Goal: Transaction & Acquisition: Download file/media

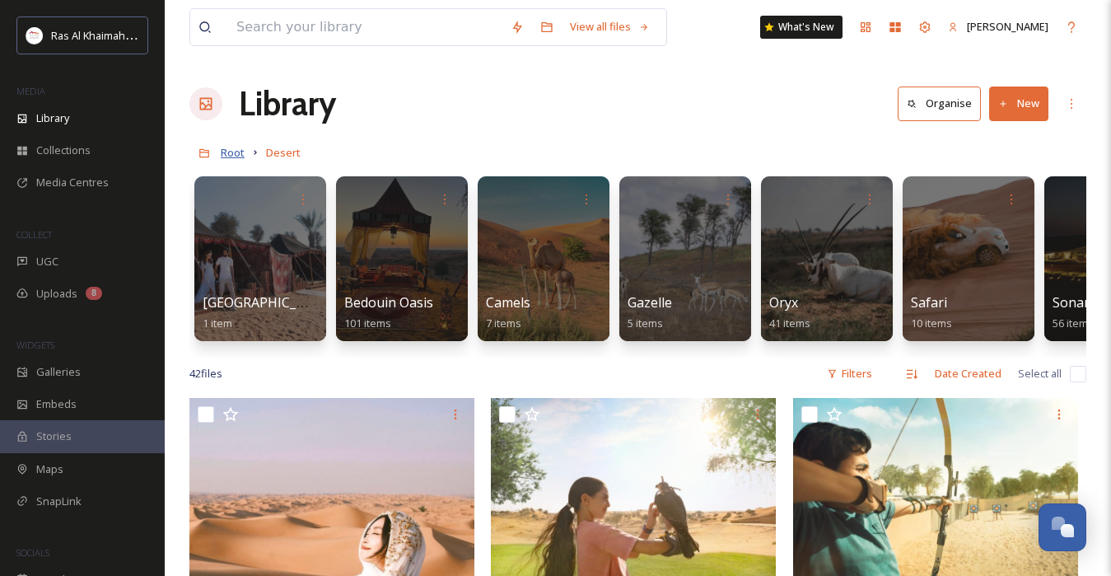
click at [229, 152] on span "Root" at bounding box center [233, 152] width 24 height 15
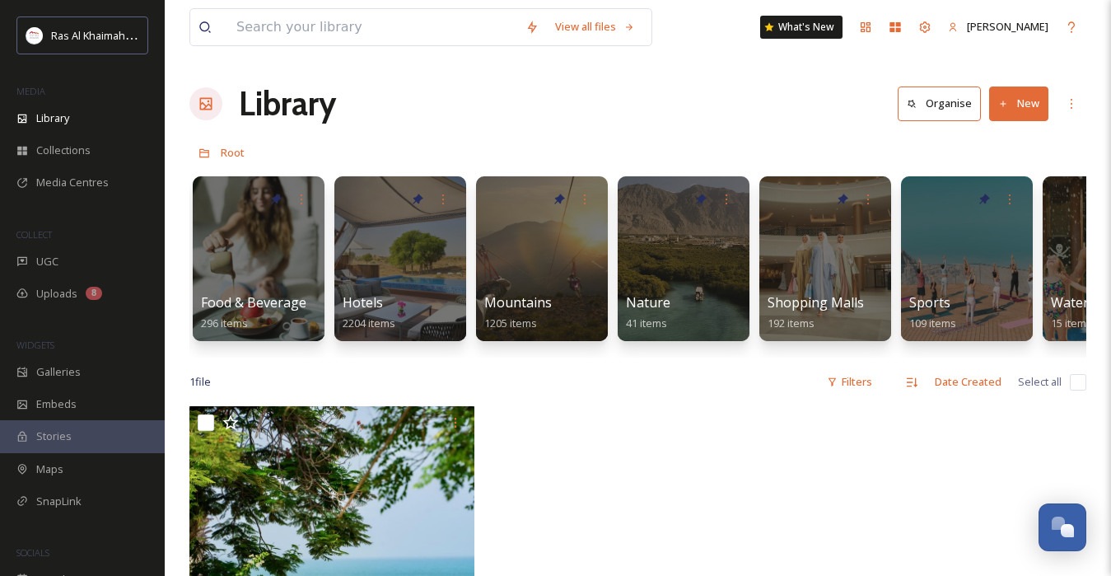
scroll to position [0, 926]
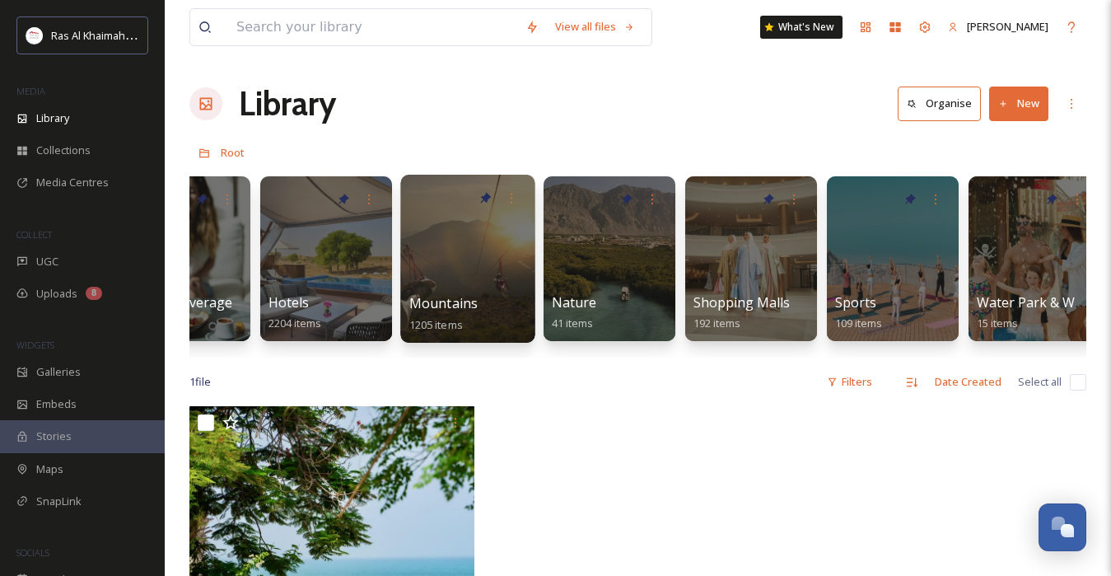
click at [506, 301] on div "Mountains 1205 items" at bounding box center [468, 313] width 118 height 41
click at [450, 305] on span "Mountains" at bounding box center [443, 303] width 69 height 18
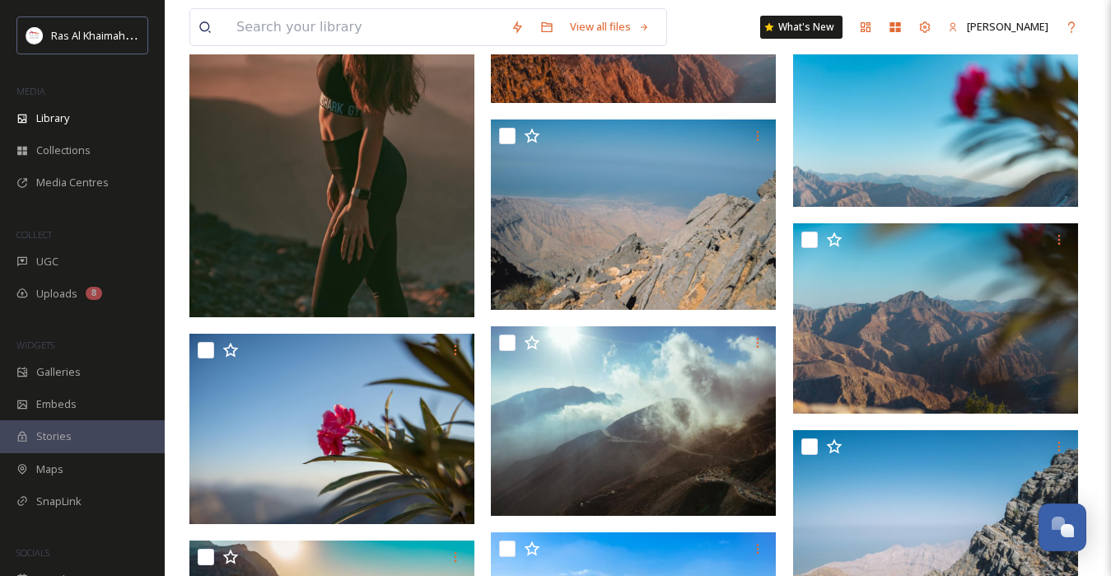
scroll to position [8898, 0]
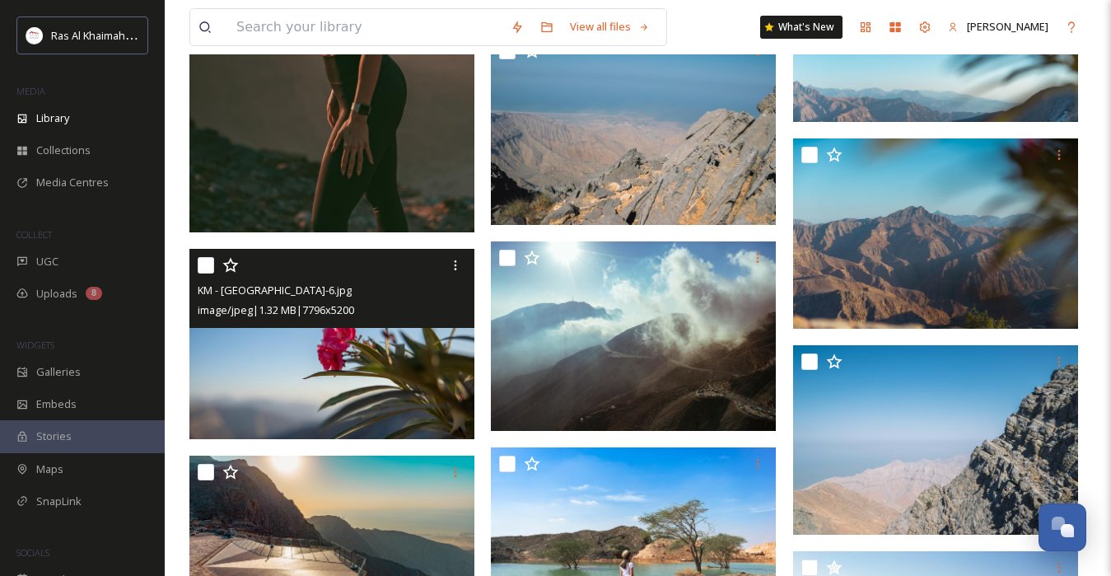
click at [205, 273] on input "checkbox" at bounding box center [206, 265] width 16 height 16
checkbox input "true"
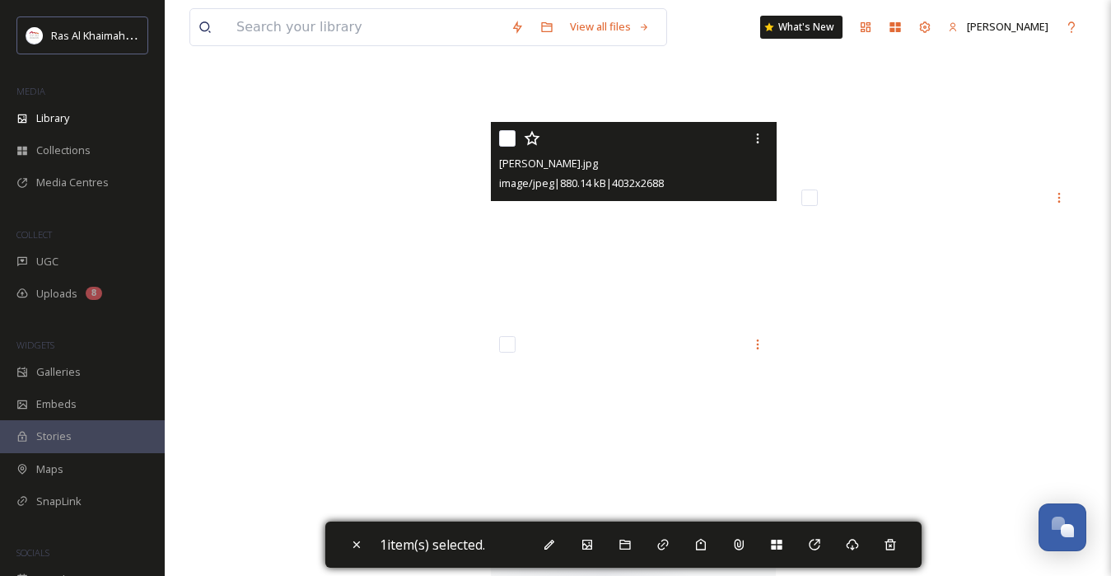
scroll to position [19259, 0]
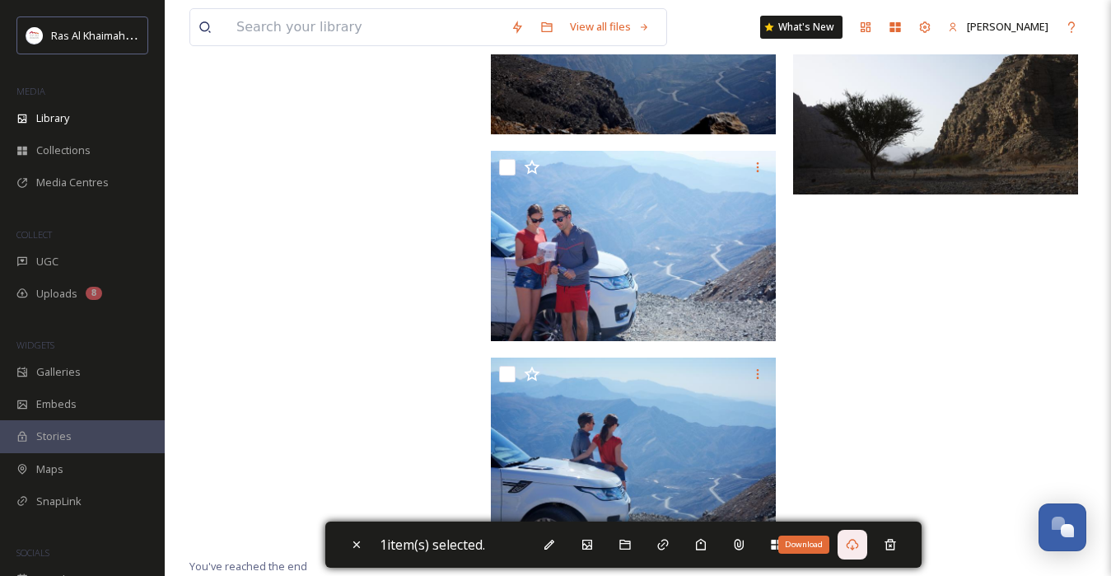
click at [849, 539] on div "Download" at bounding box center [853, 545] width 30 height 30
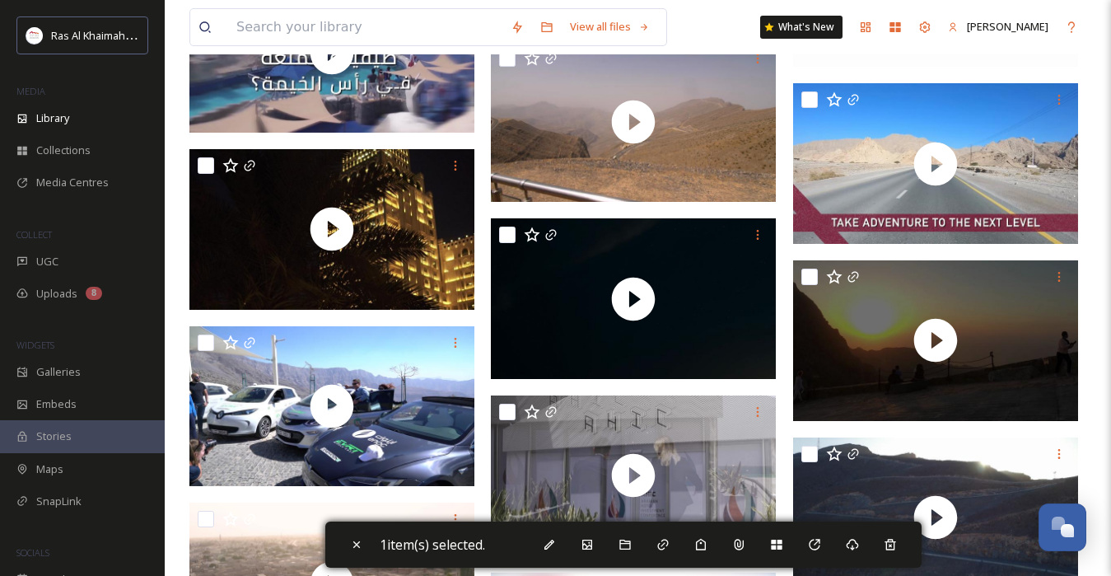
scroll to position [15341, 0]
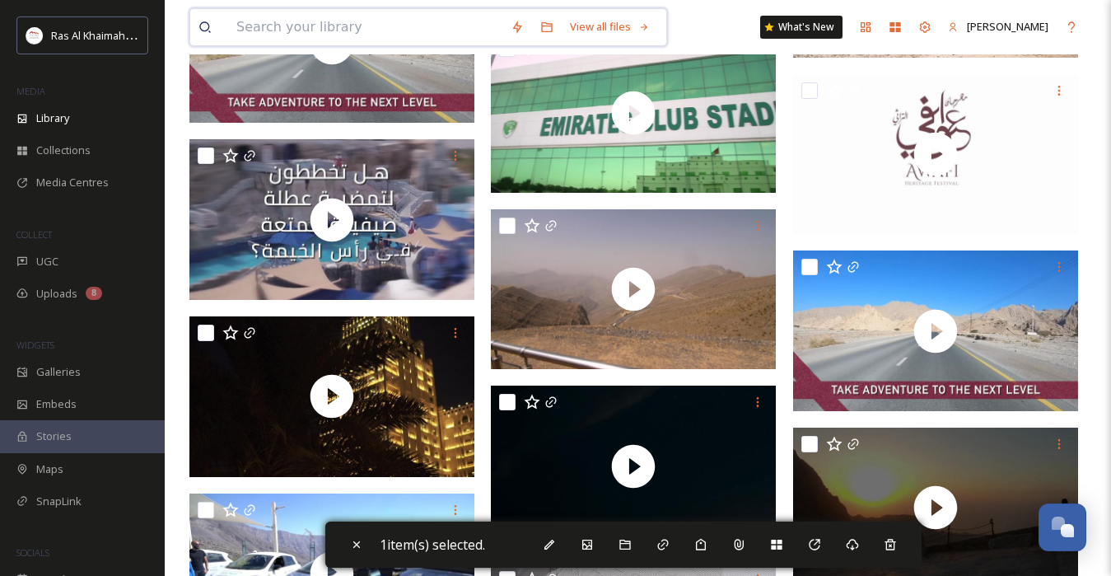
click at [393, 39] on input at bounding box center [365, 27] width 274 height 36
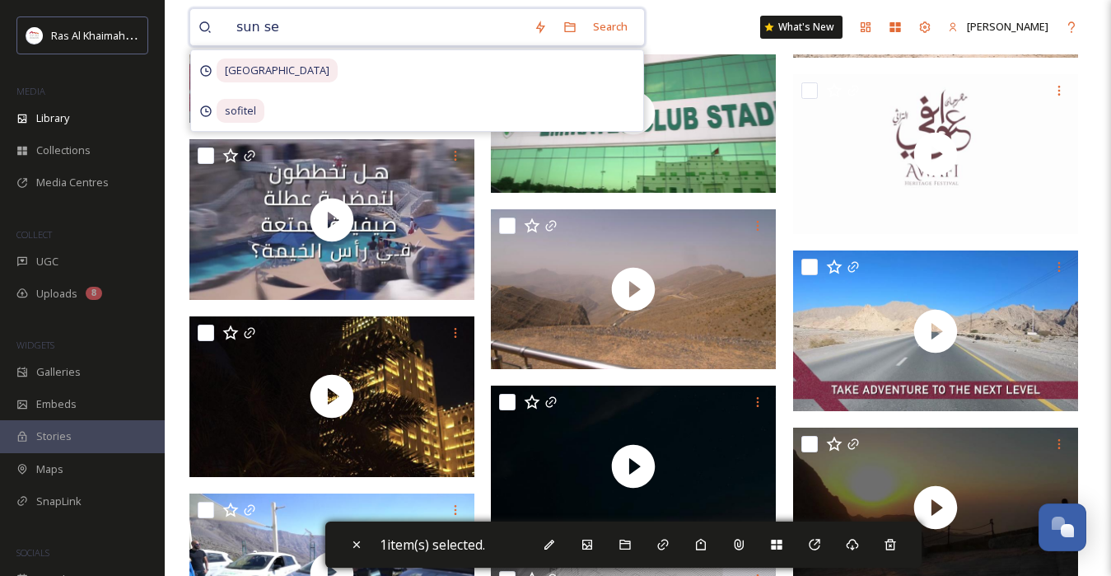
type input "sunset"
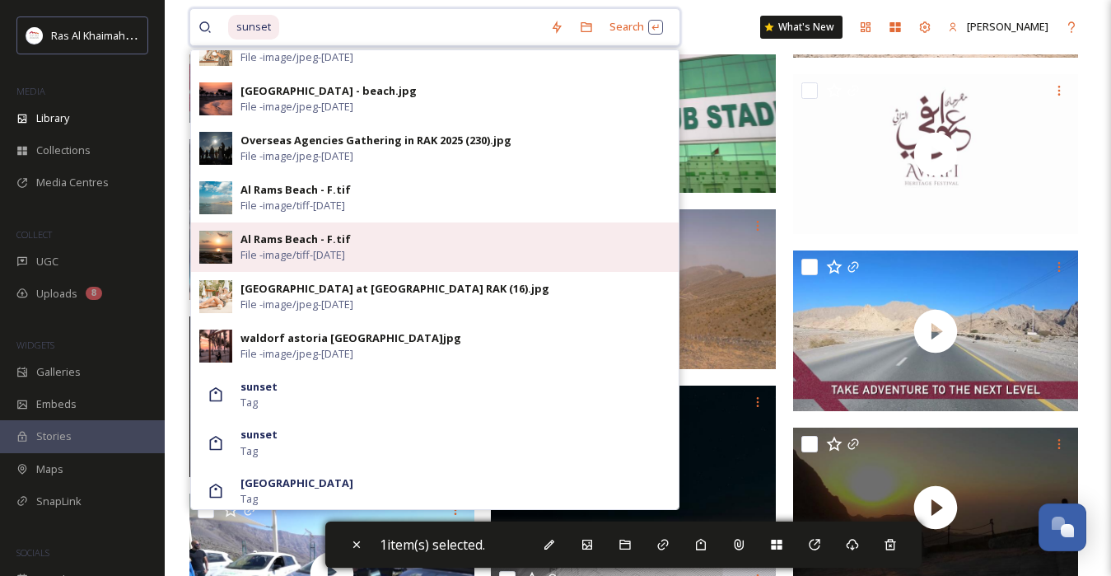
scroll to position [722, 0]
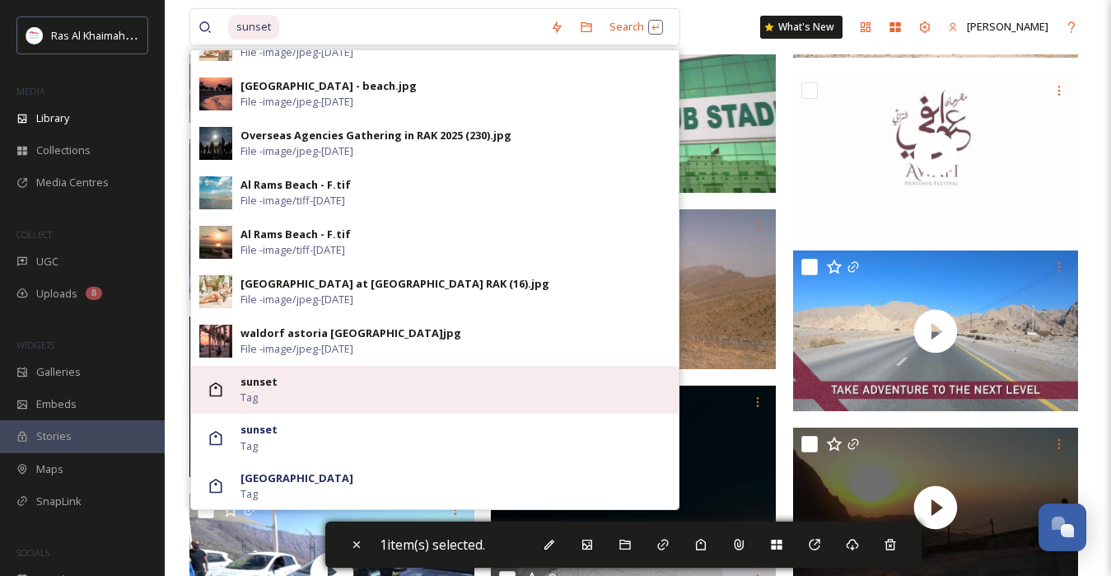
click at [386, 389] on div "sunset Tag" at bounding box center [455, 389] width 430 height 31
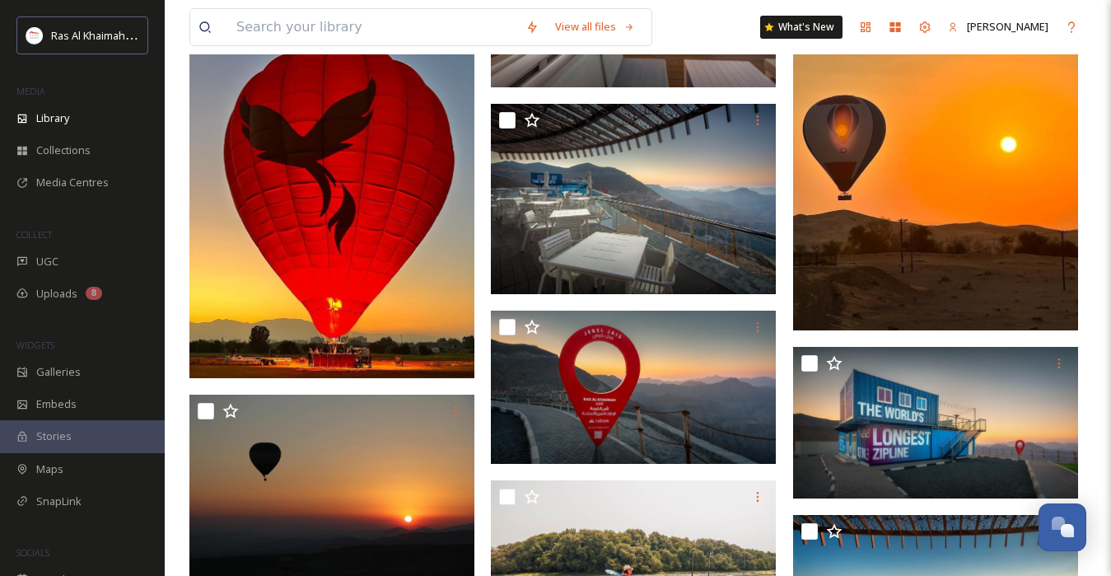
scroll to position [2475, 0]
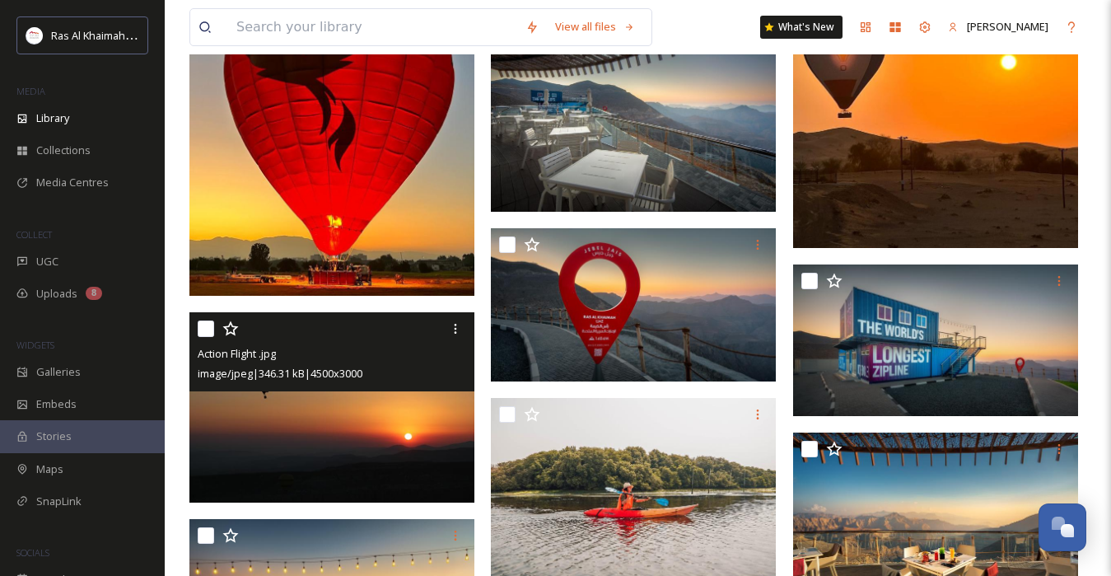
click at [206, 339] on div at bounding box center [334, 329] width 273 height 30
click at [209, 331] on input "checkbox" at bounding box center [206, 328] width 16 height 16
checkbox input "true"
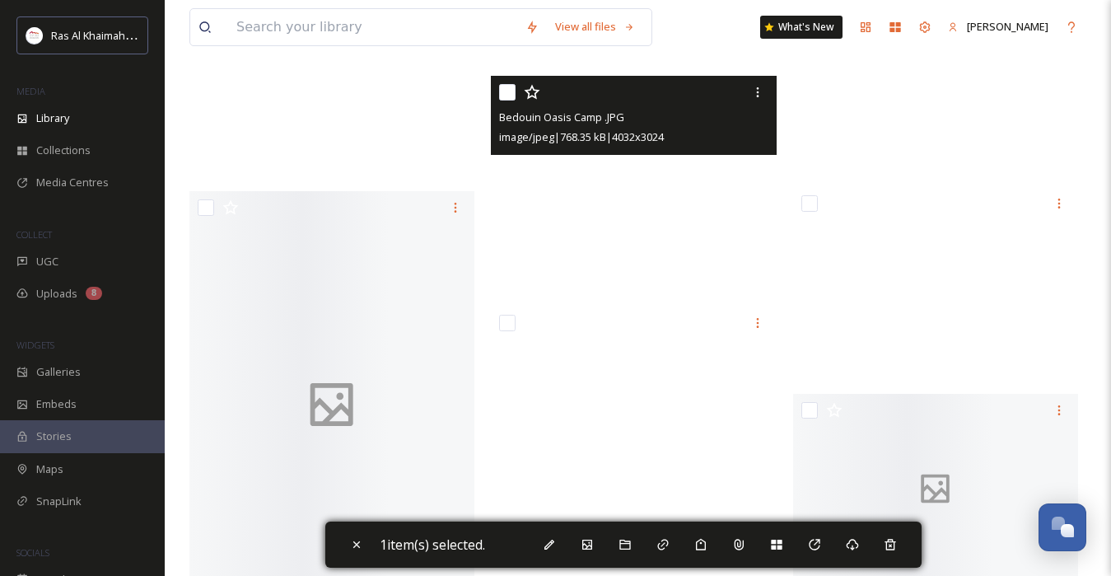
scroll to position [10538, 0]
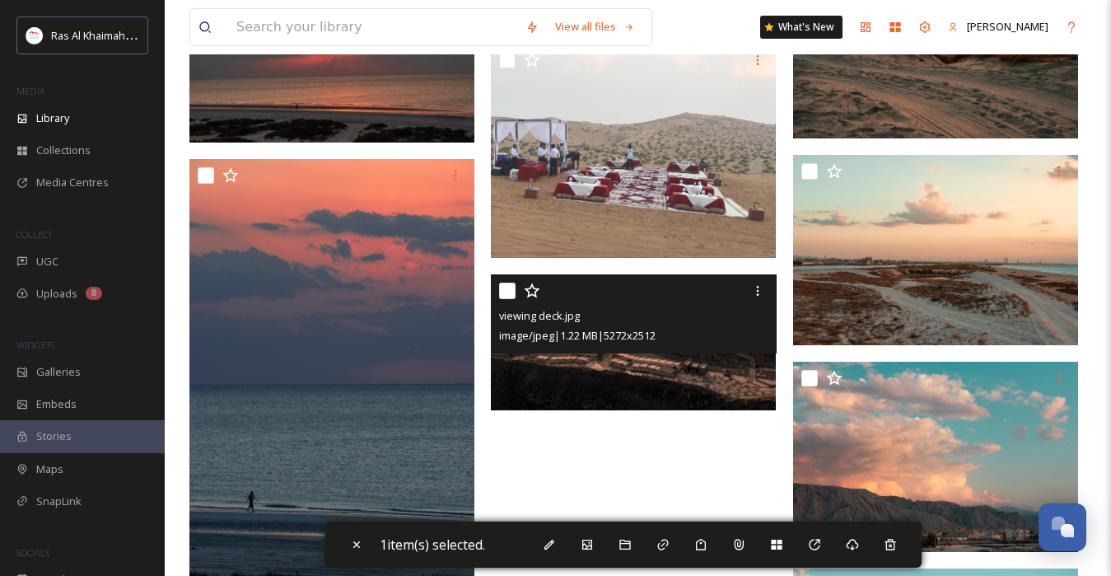
click at [512, 291] on input "checkbox" at bounding box center [507, 290] width 16 height 16
checkbox input "true"
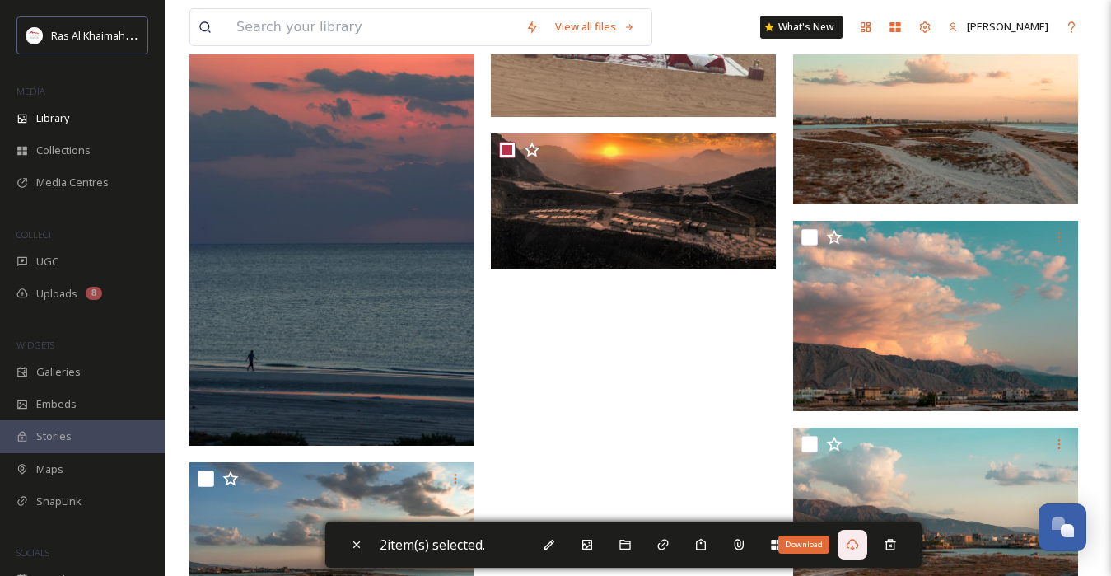
click at [859, 542] on icon at bounding box center [852, 544] width 13 height 13
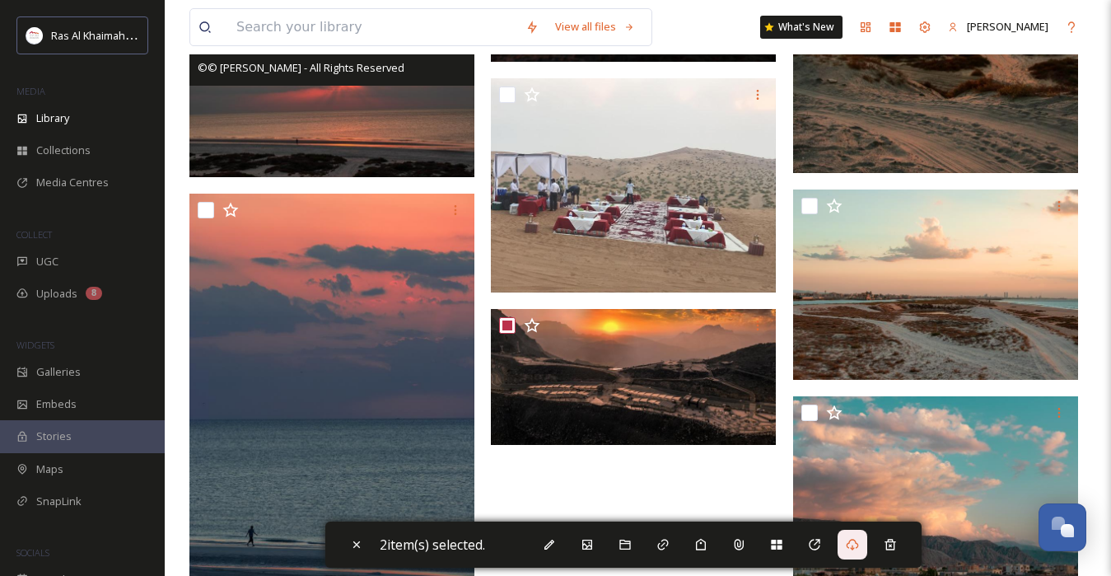
scroll to position [10486, 0]
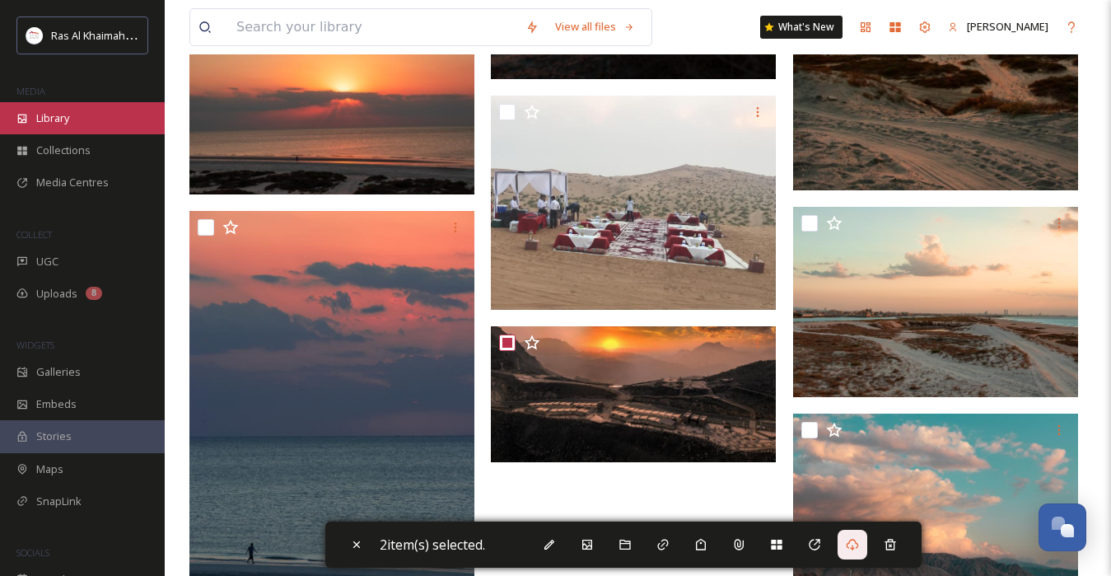
click at [45, 110] on span "Library" at bounding box center [52, 118] width 33 height 16
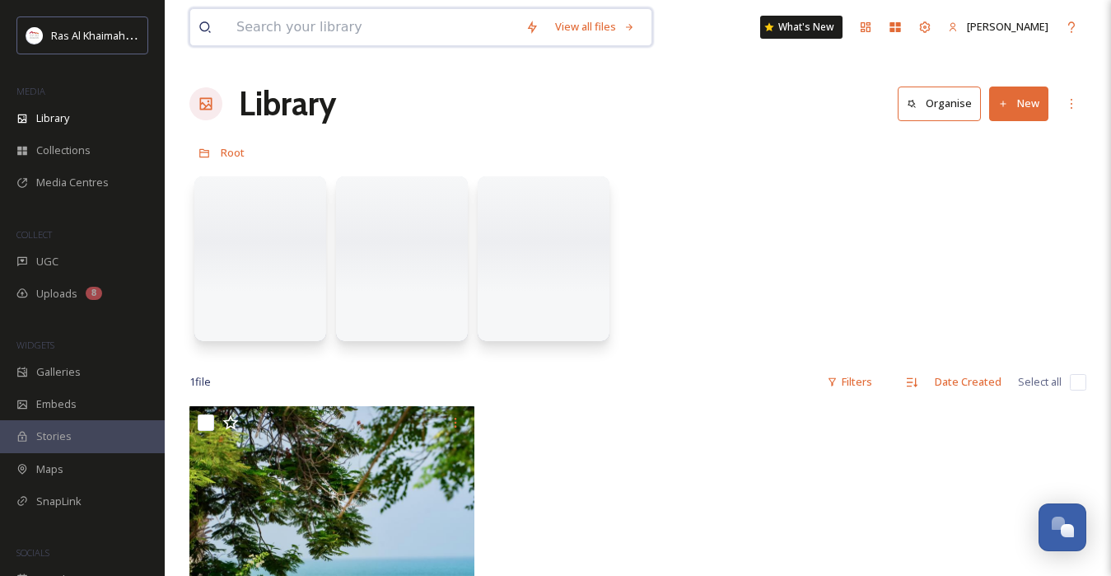
click at [385, 16] on input at bounding box center [372, 27] width 289 height 36
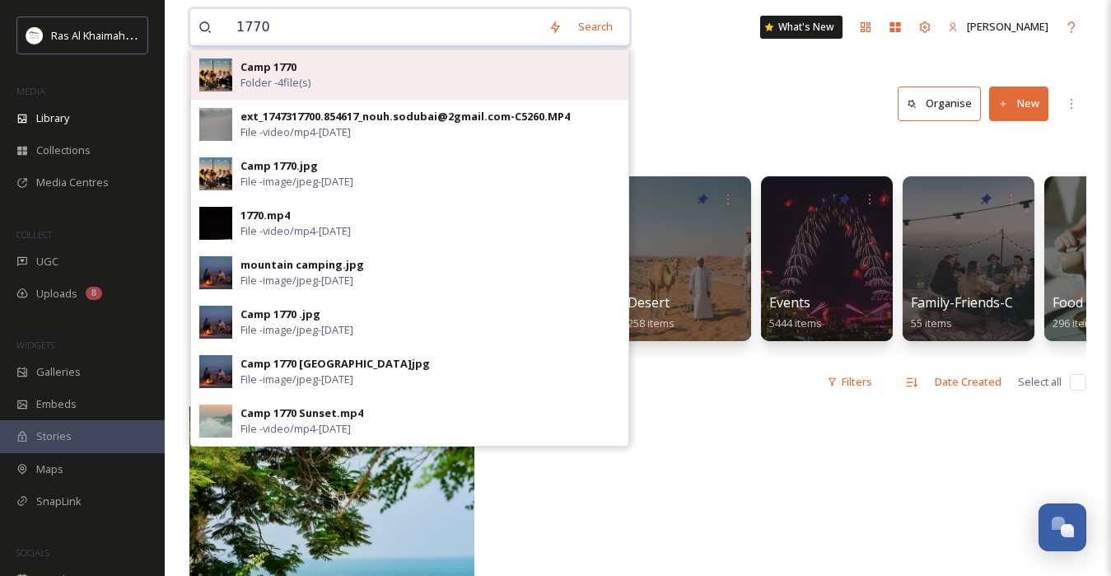
type input "1770"
click at [341, 82] on div "Camp 1770 Folder - 4 file(s)" at bounding box center [430, 74] width 380 height 31
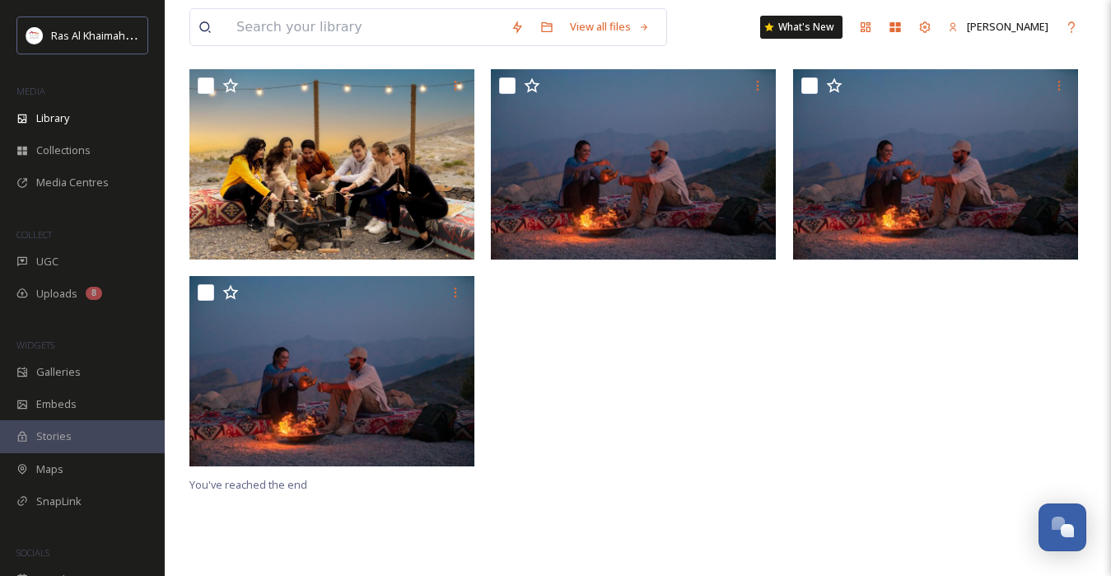
scroll to position [225, 0]
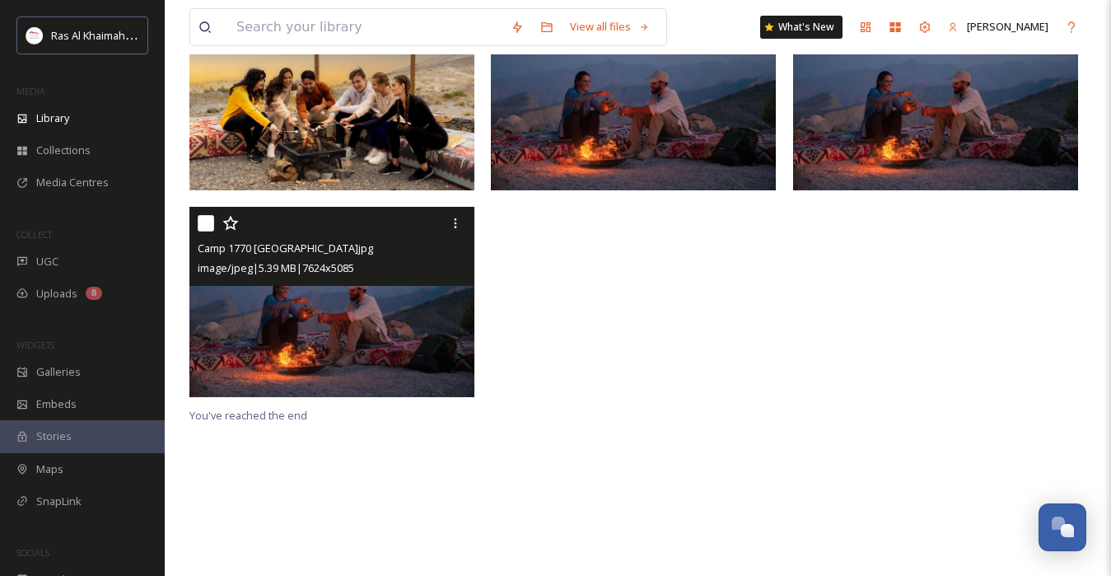
click at [209, 217] on input "checkbox" at bounding box center [206, 223] width 16 height 16
checkbox input "true"
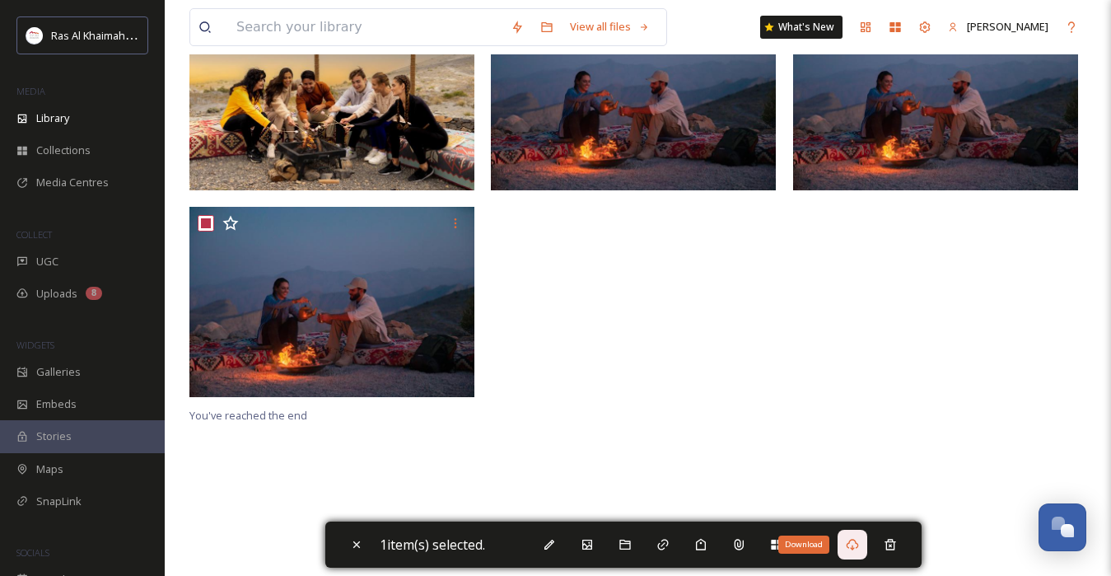
click at [867, 545] on div "Download" at bounding box center [853, 545] width 30 height 30
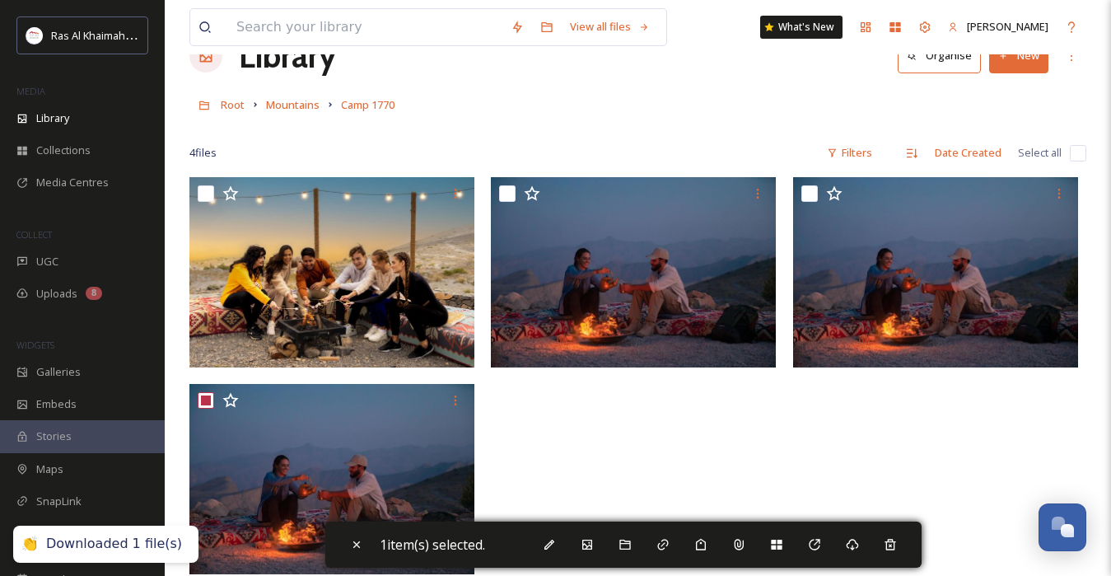
scroll to position [0, 0]
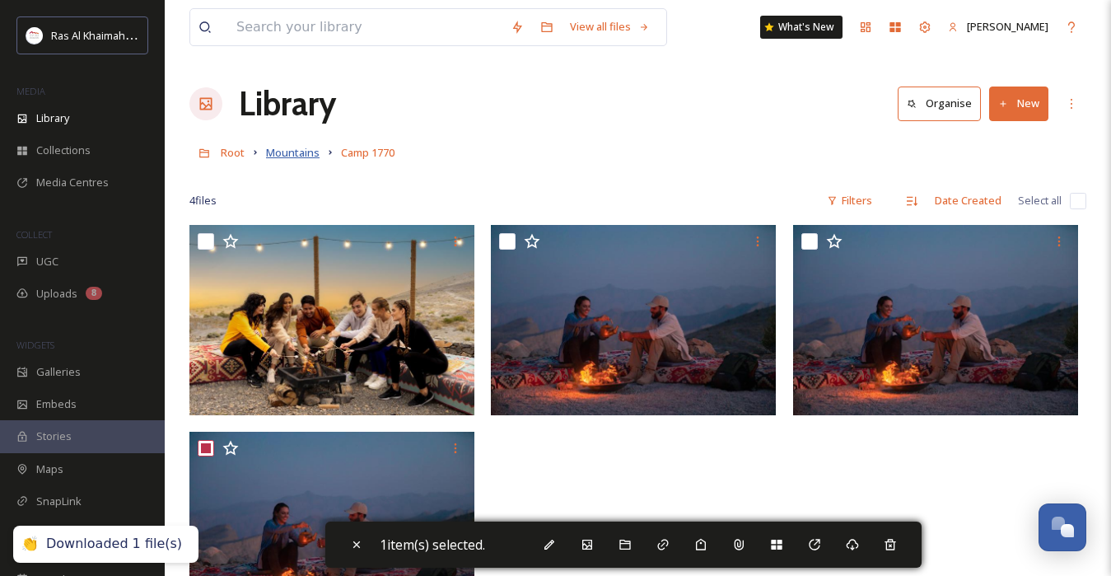
click at [296, 156] on span "Mountains" at bounding box center [293, 152] width 54 height 15
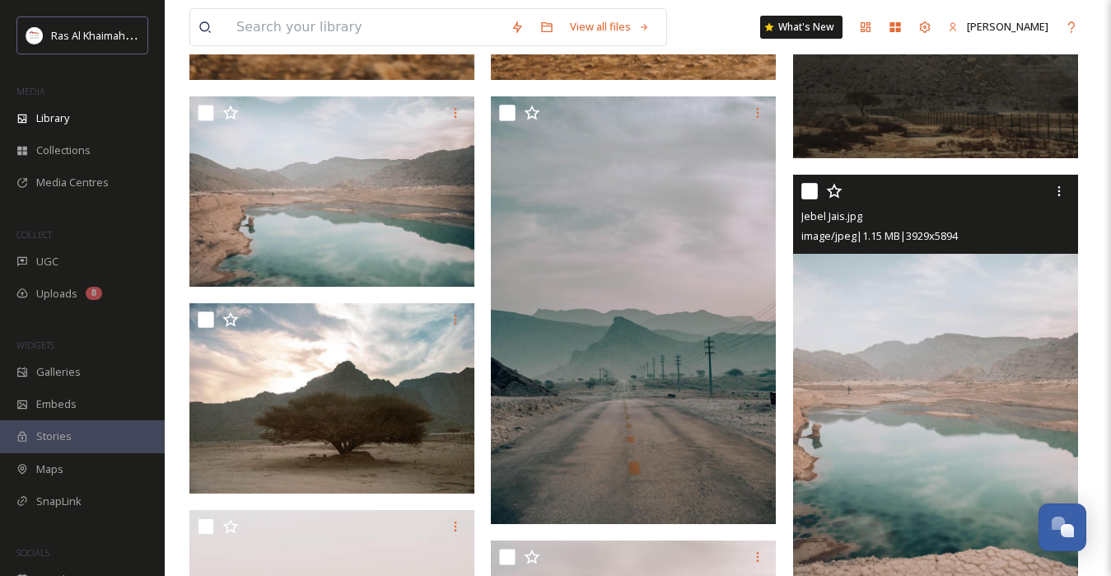
scroll to position [4792, 0]
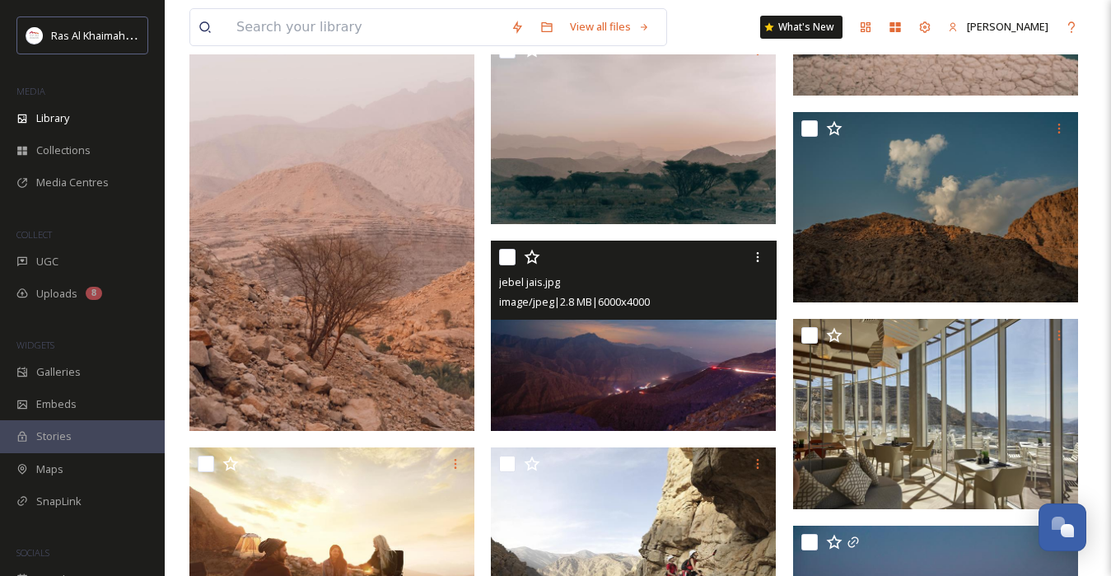
click at [504, 265] on input "checkbox" at bounding box center [507, 257] width 16 height 16
checkbox input "true"
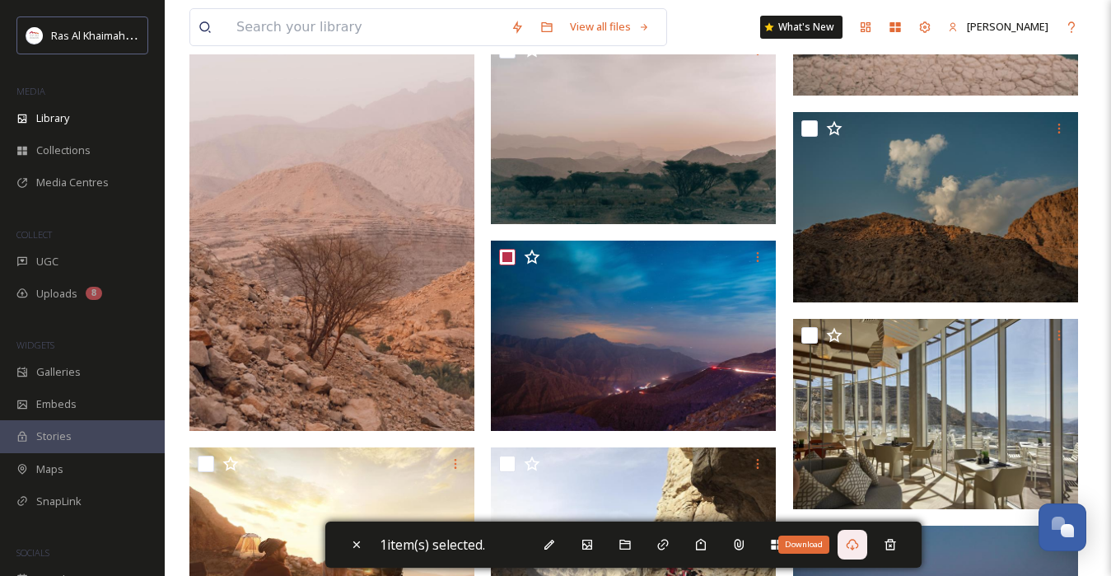
click at [852, 544] on icon at bounding box center [852, 545] width 12 height 12
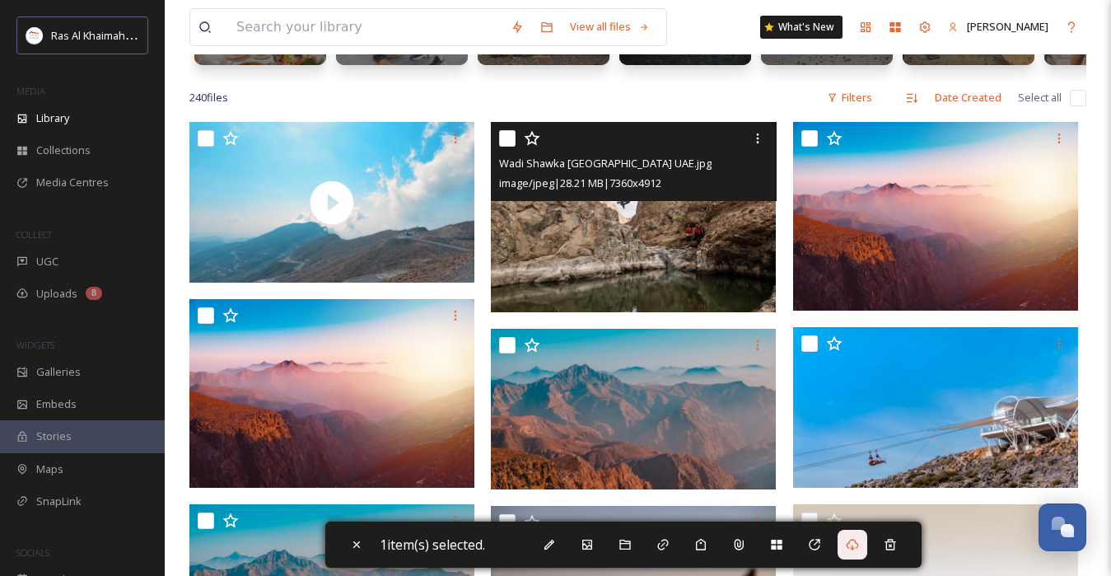
scroll to position [0, 0]
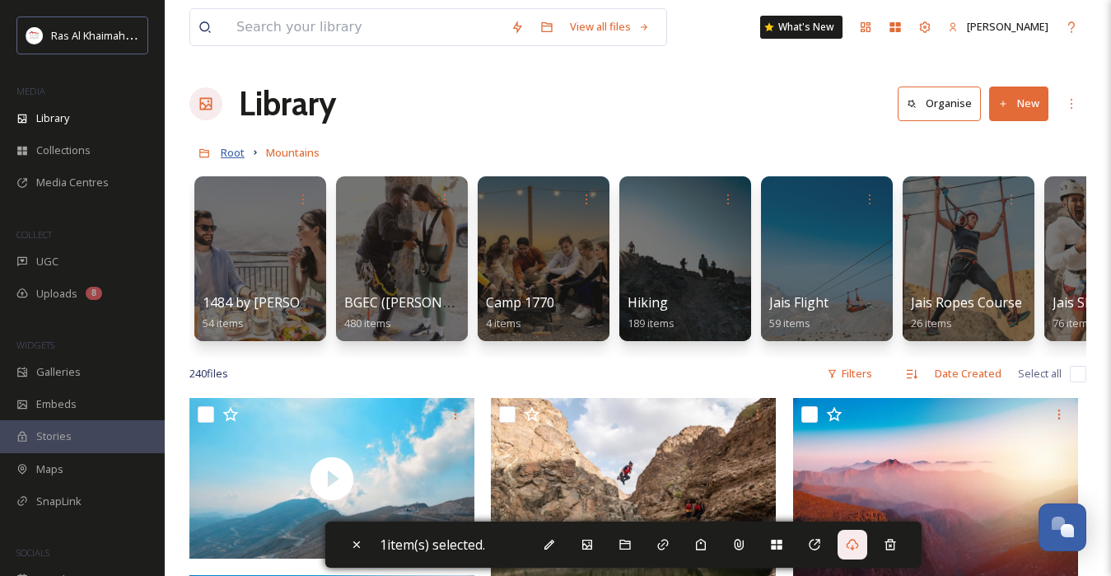
click at [240, 152] on span "Root" at bounding box center [233, 152] width 24 height 15
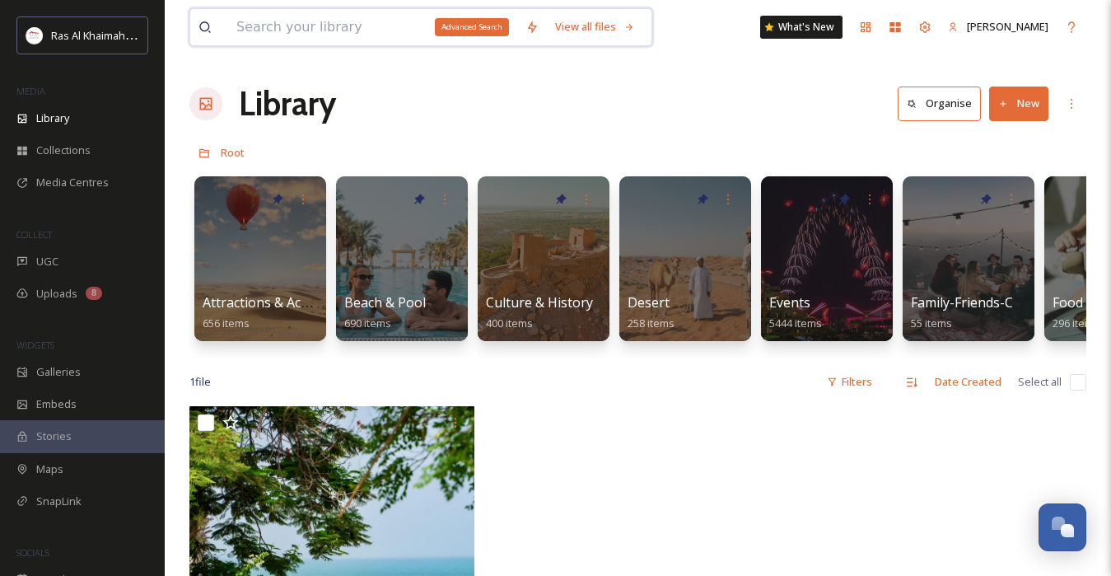
click at [412, 24] on input at bounding box center [372, 27] width 289 height 36
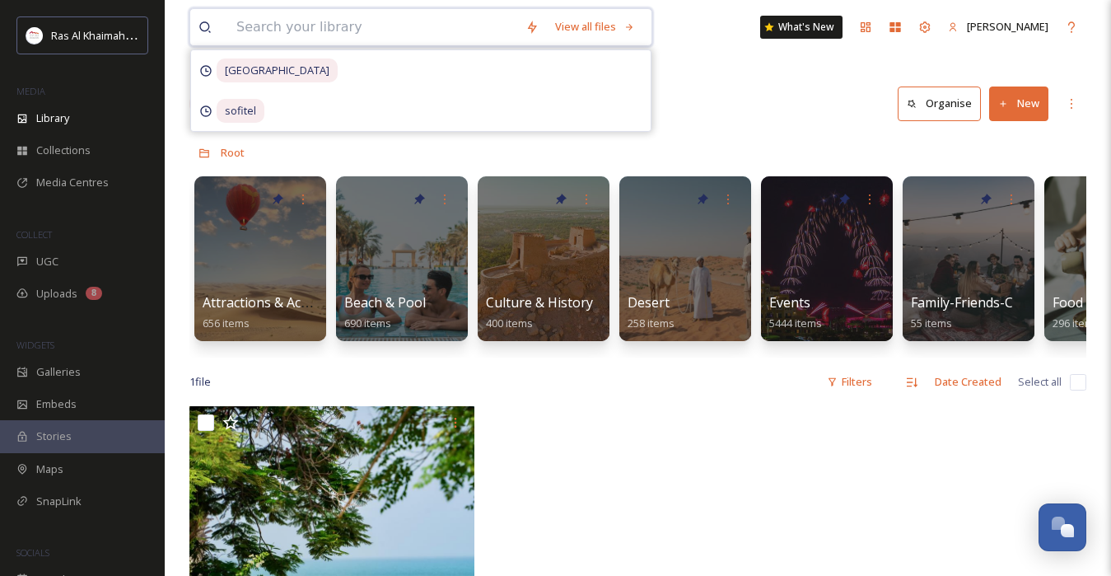
paste input "Flamingo"
type input "Flamingo"
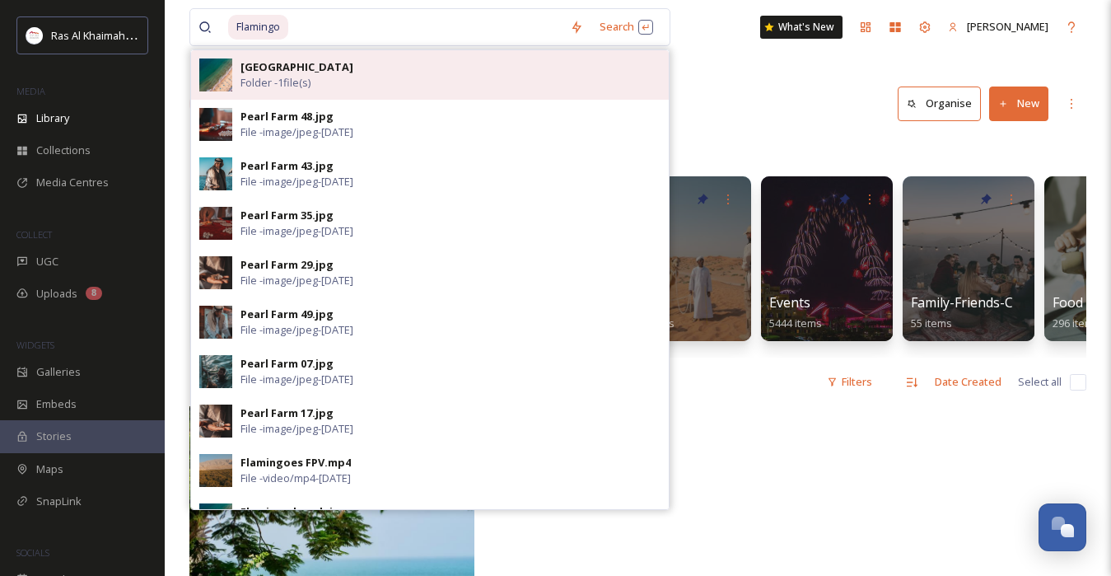
click at [463, 86] on div "Flamingo Beach Folder - 1 file(s)" at bounding box center [450, 74] width 420 height 31
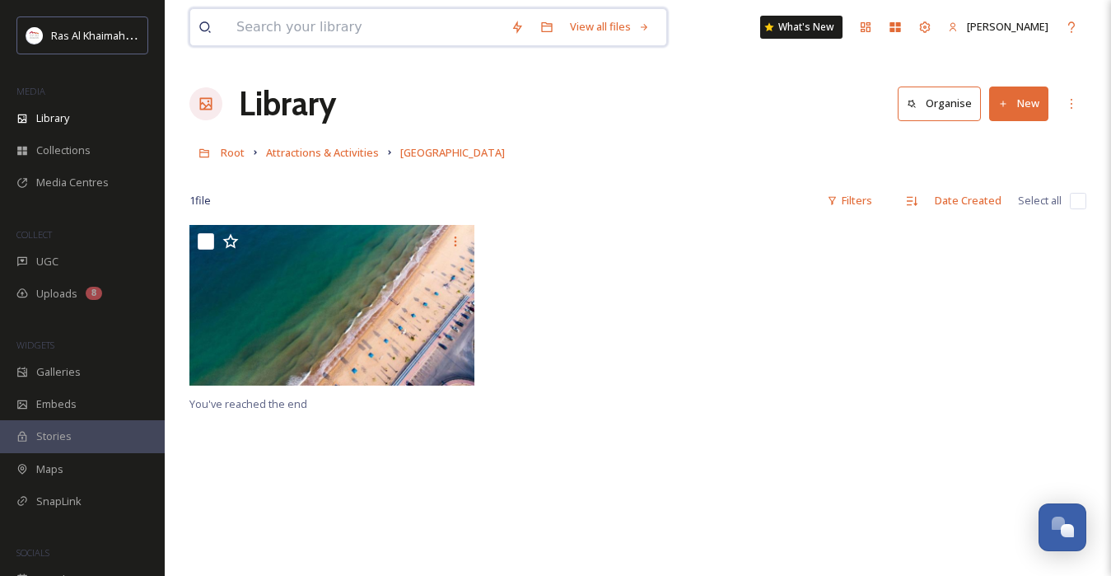
click at [464, 31] on input at bounding box center [365, 27] width 274 height 36
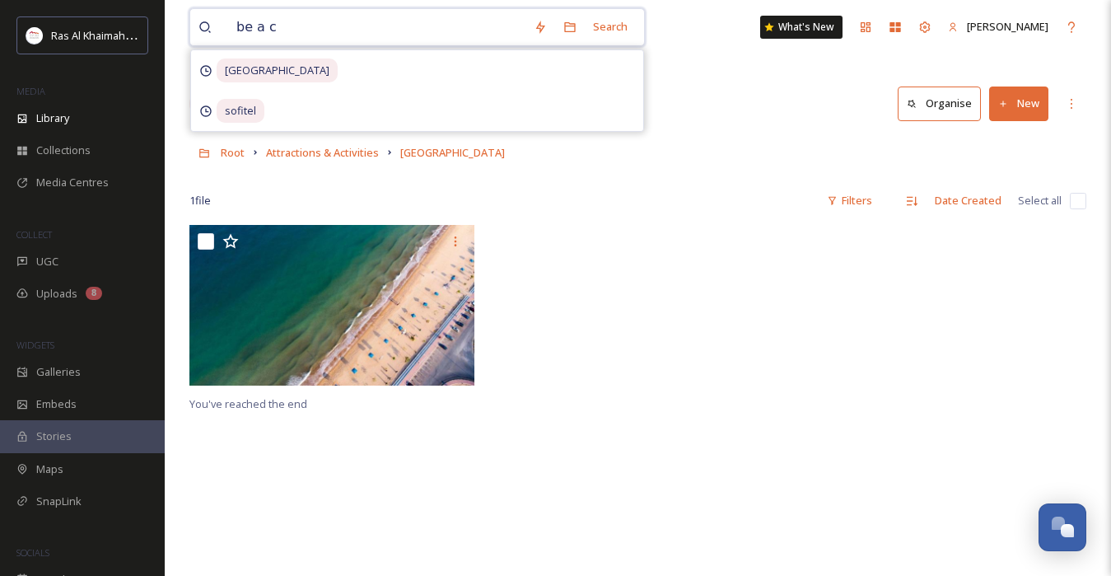
type input "beach"
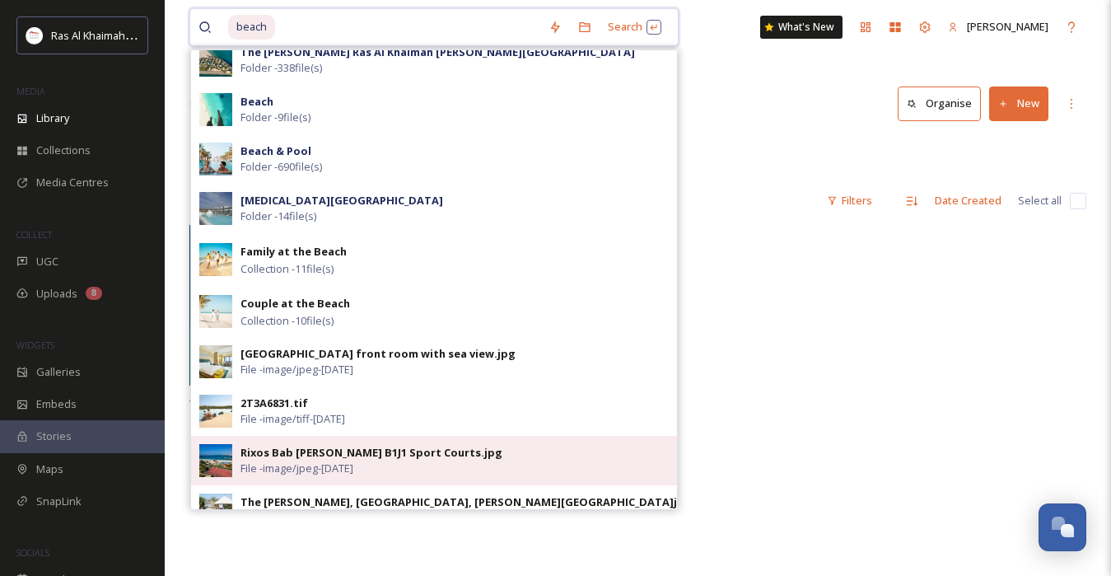
scroll to position [578, 0]
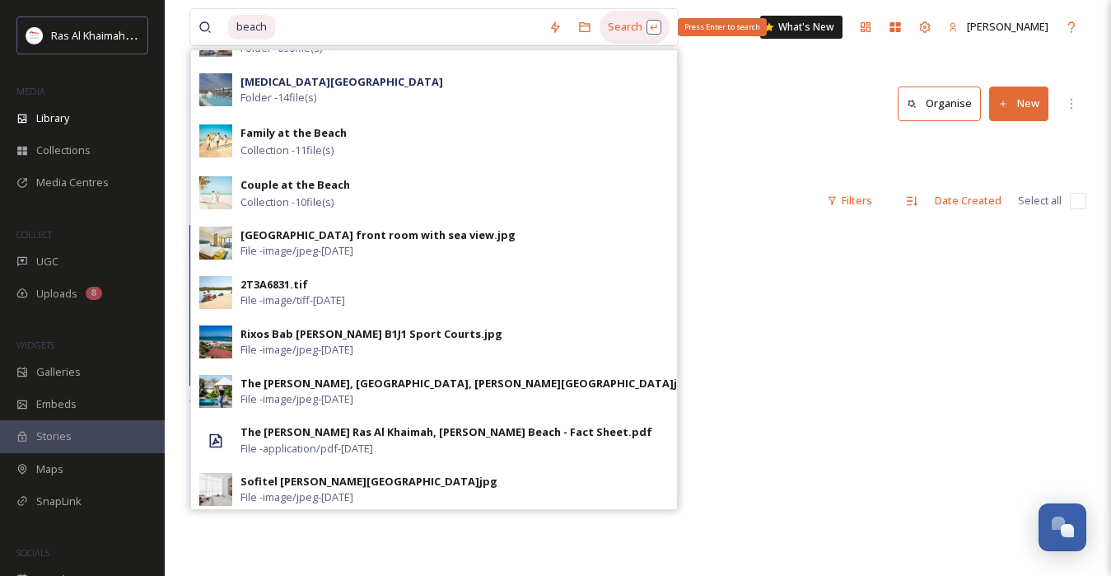
click at [614, 25] on div "Search Press Enter to search" at bounding box center [635, 27] width 70 height 32
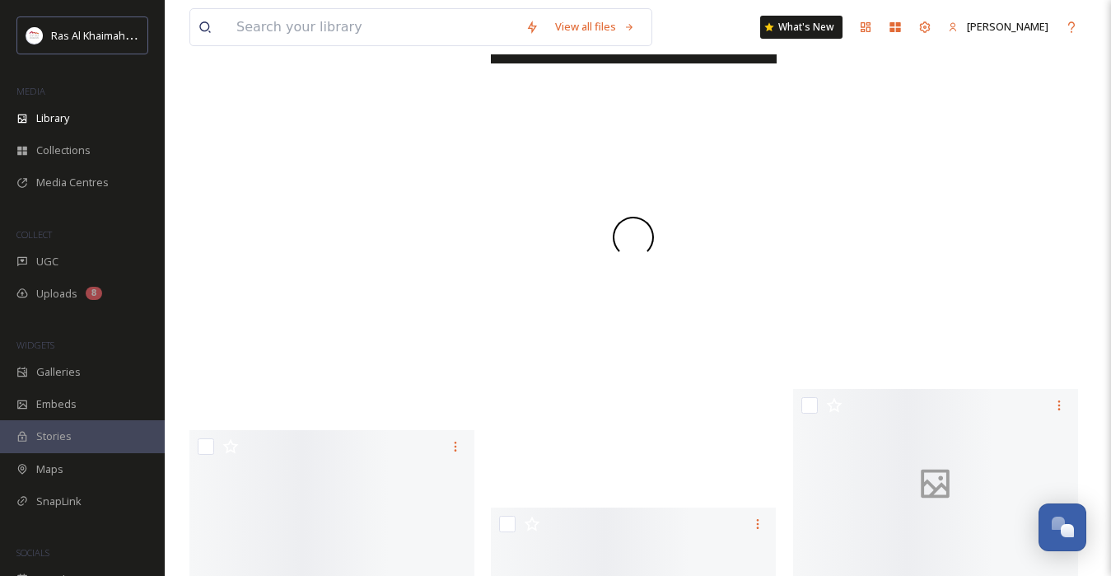
scroll to position [14885, 0]
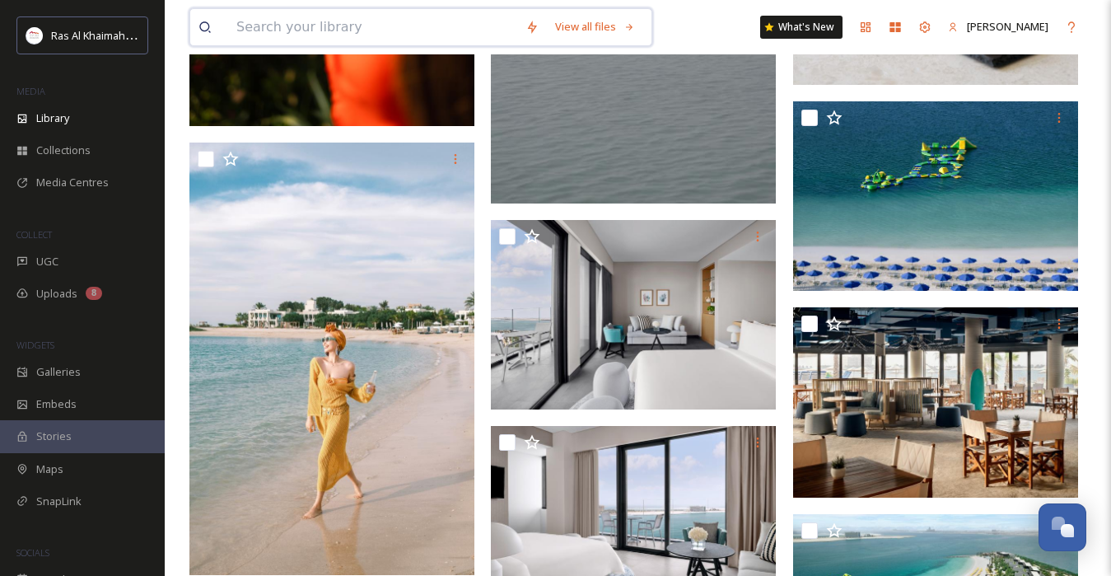
click at [450, 21] on input at bounding box center [372, 27] width 289 height 36
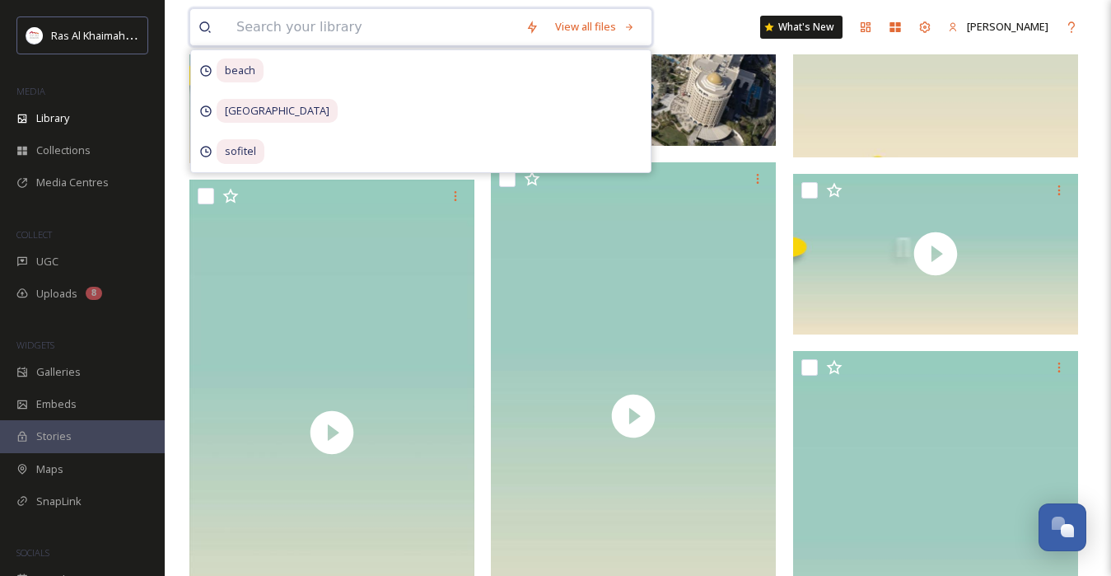
scroll to position [18983, 0]
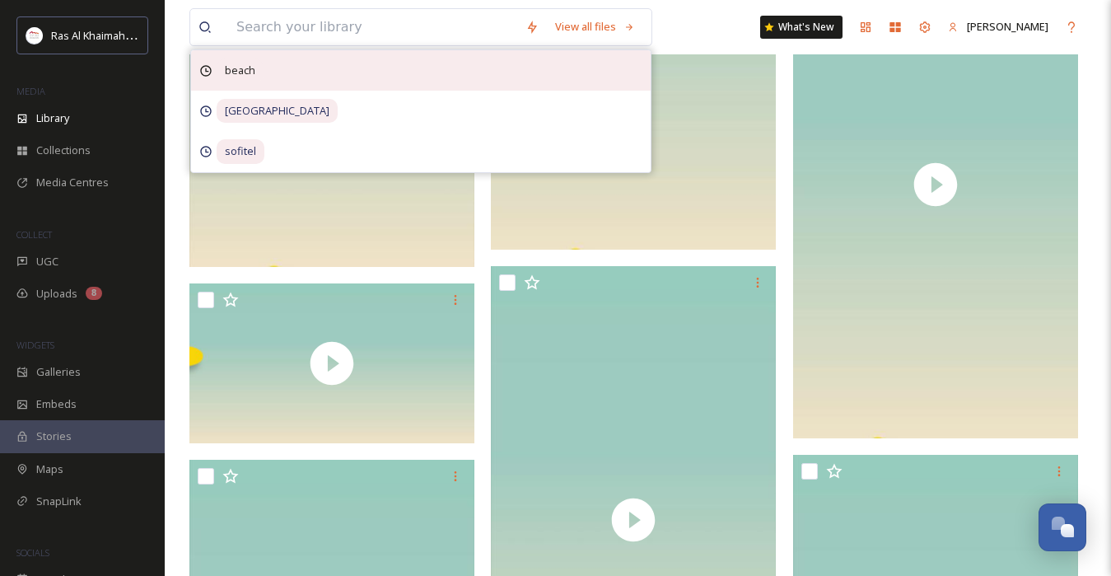
click at [257, 79] on span "beach" at bounding box center [240, 70] width 47 height 24
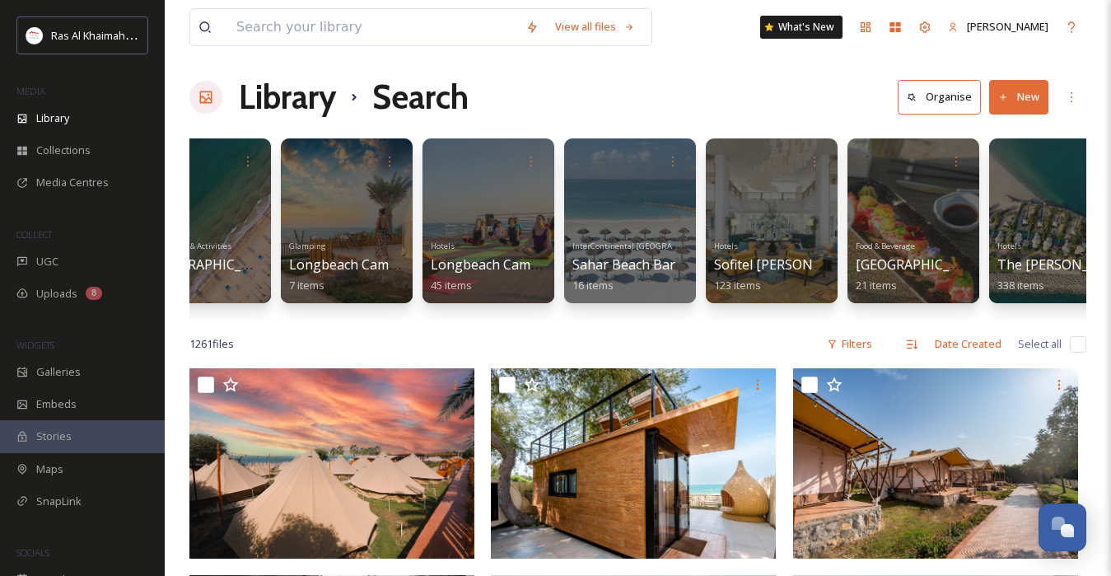
scroll to position [0, 1228]
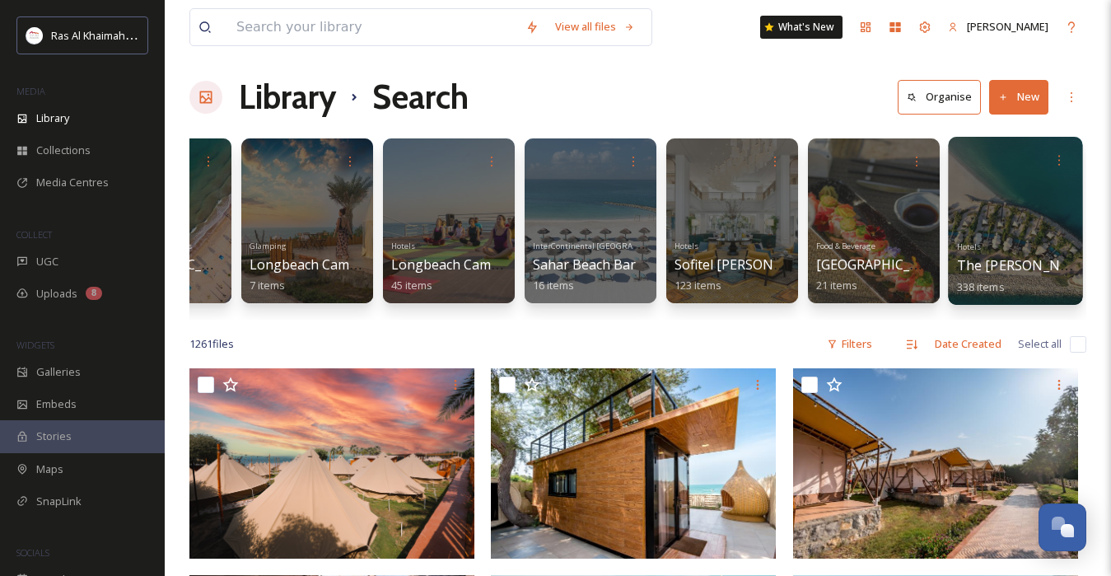
click at [1004, 220] on div at bounding box center [1015, 221] width 134 height 168
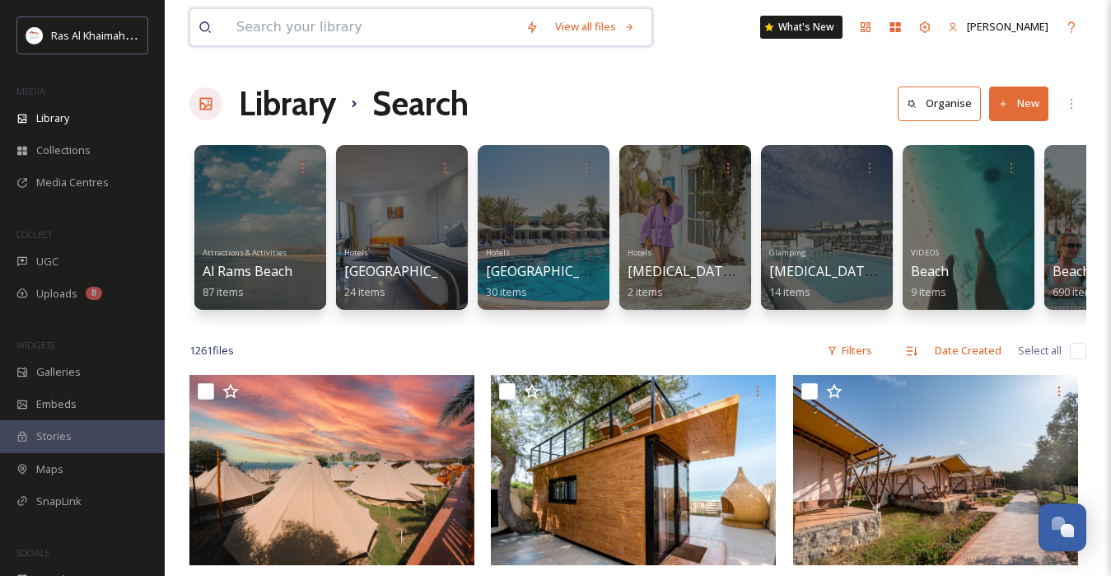
click at [458, 37] on input at bounding box center [372, 27] width 289 height 36
paste input "[PERSON_NAME]"
type input "[PERSON_NAME]"
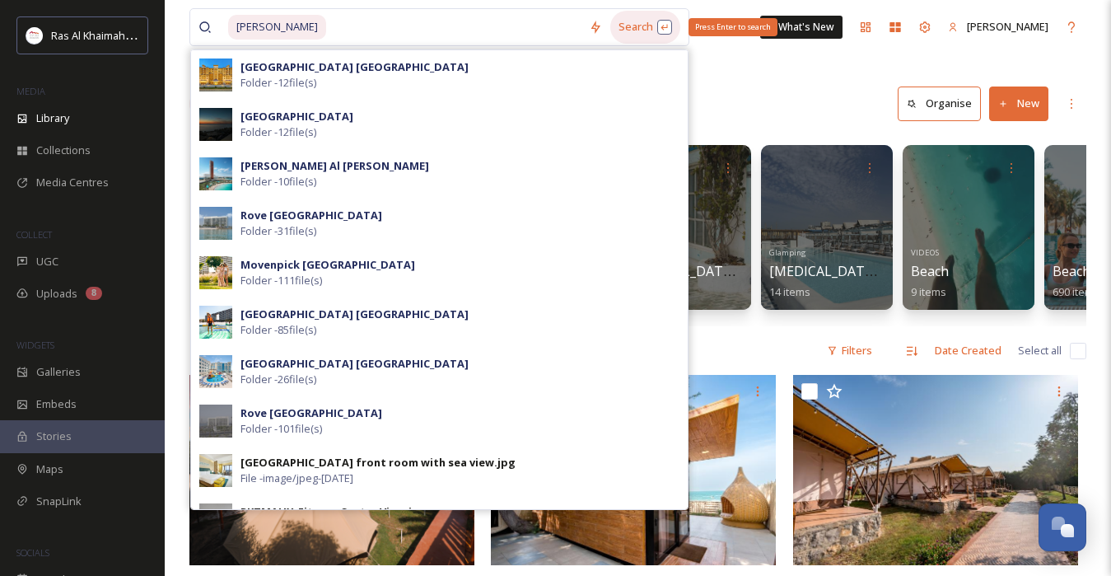
click at [618, 29] on div "Search Press Enter to search" at bounding box center [645, 27] width 70 height 32
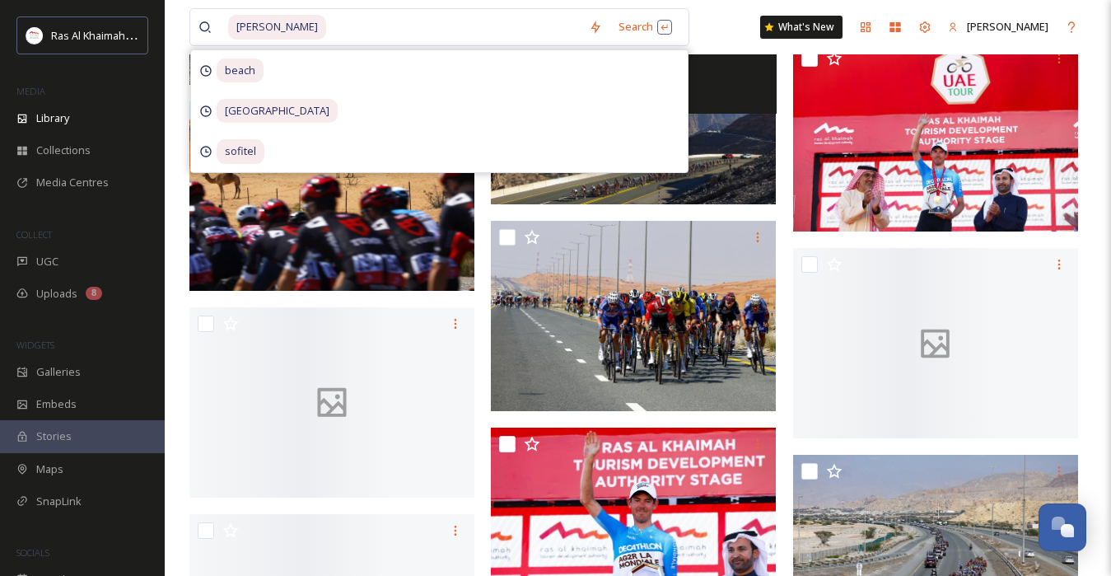
scroll to position [10386, 0]
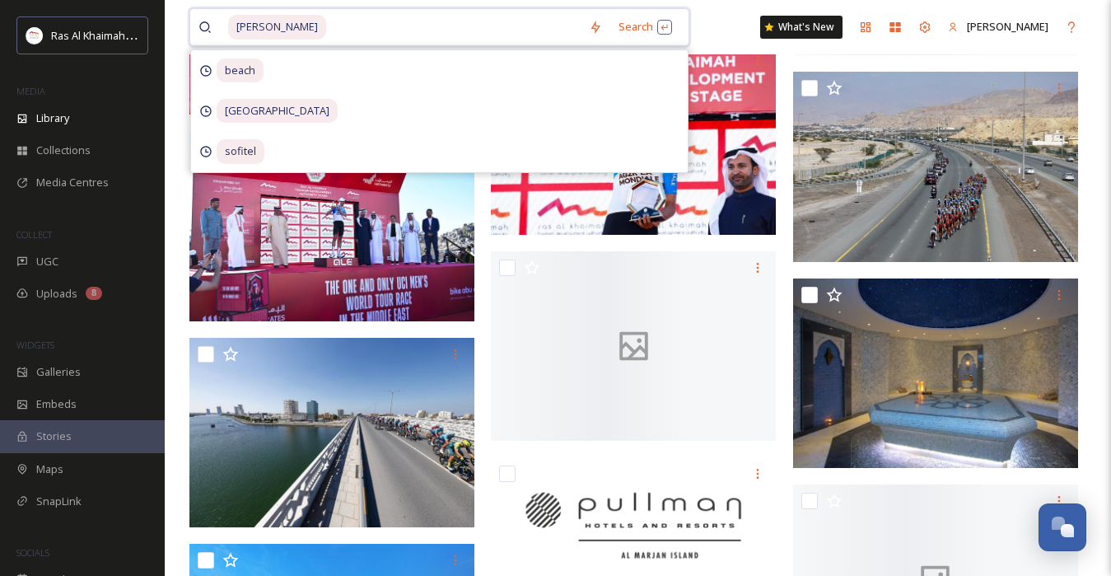
click at [418, 41] on input at bounding box center [454, 27] width 253 height 36
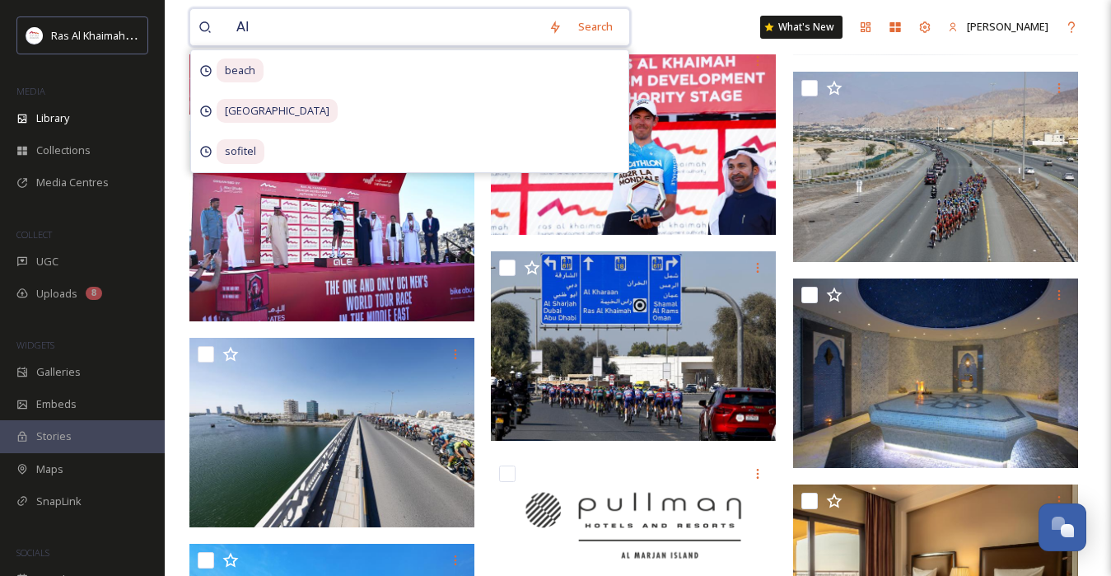
type input "A"
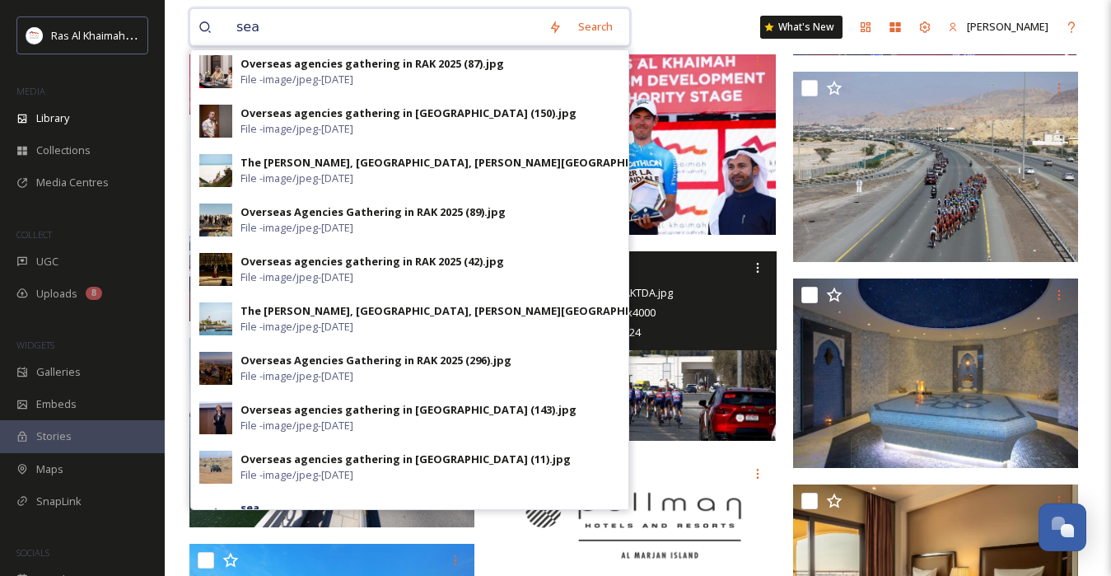
scroll to position [913, 0]
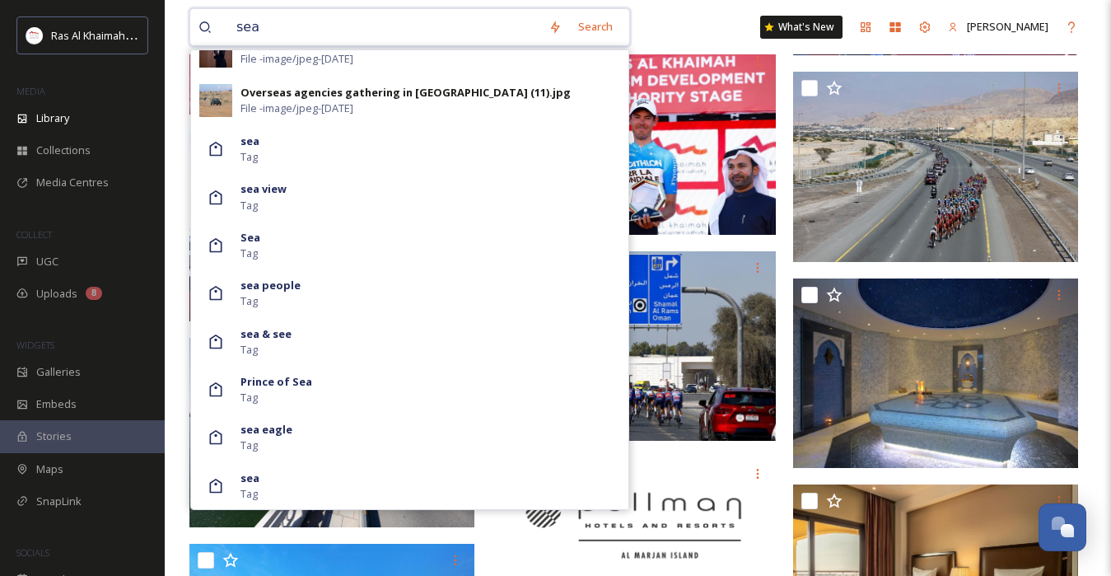
type input "sea"
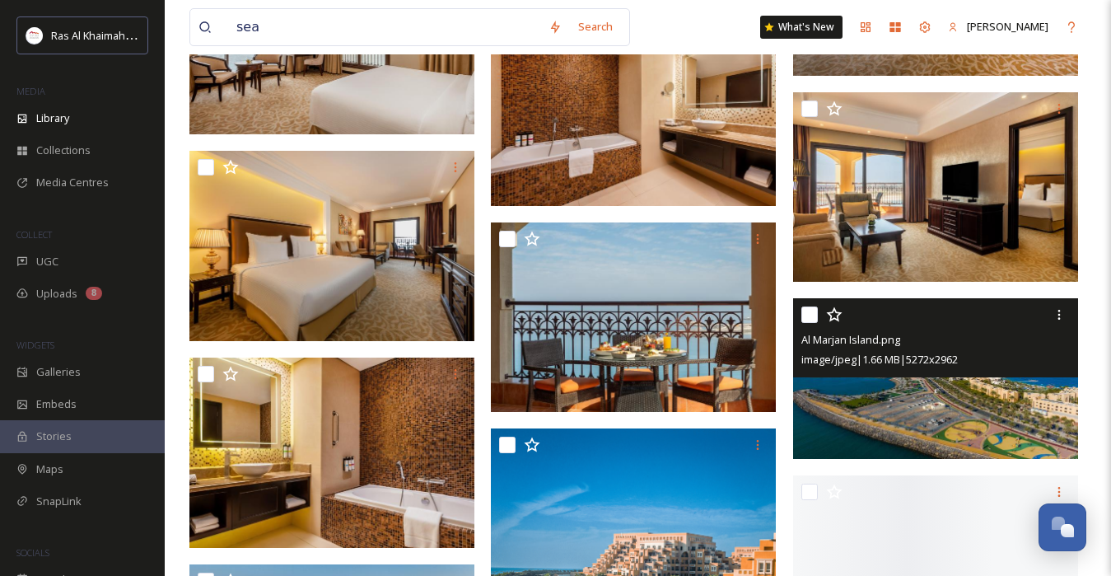
scroll to position [11303, 0]
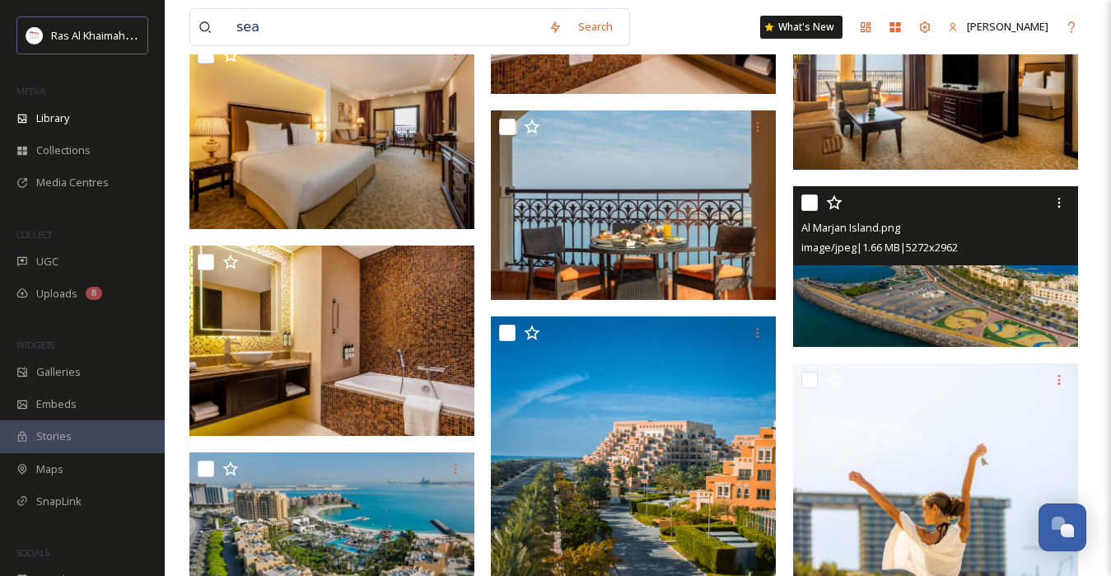
click at [812, 211] on input "checkbox" at bounding box center [809, 202] width 16 height 16
checkbox input "true"
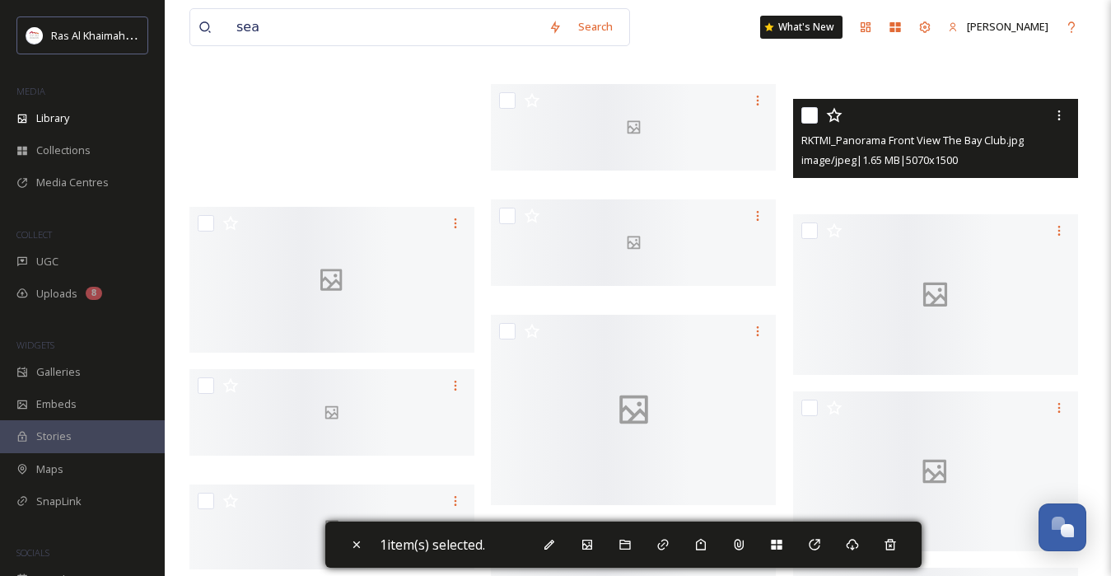
scroll to position [24551, 0]
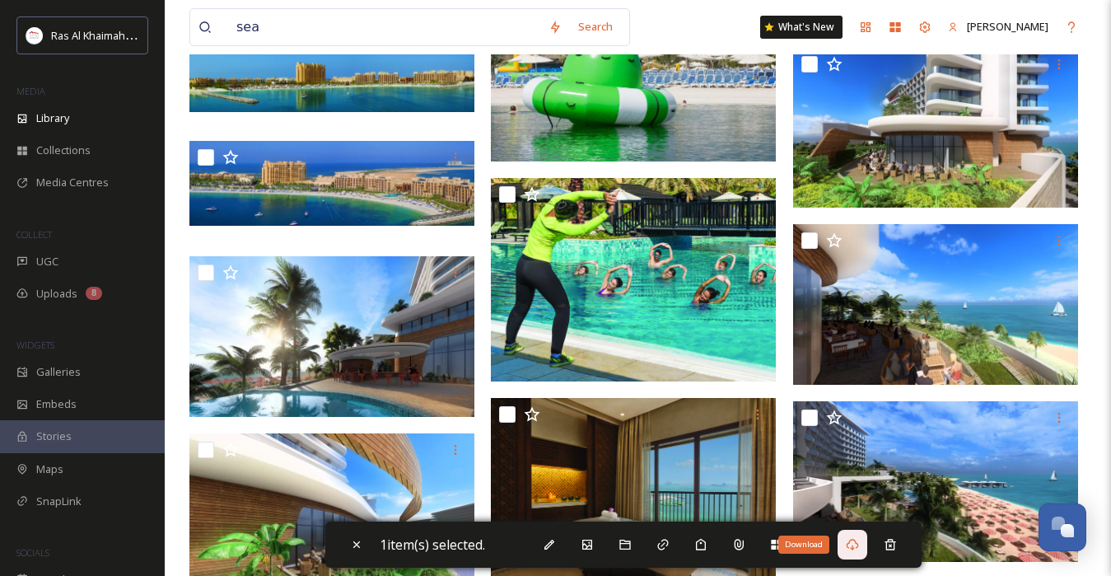
click at [865, 548] on div "Download" at bounding box center [853, 545] width 30 height 30
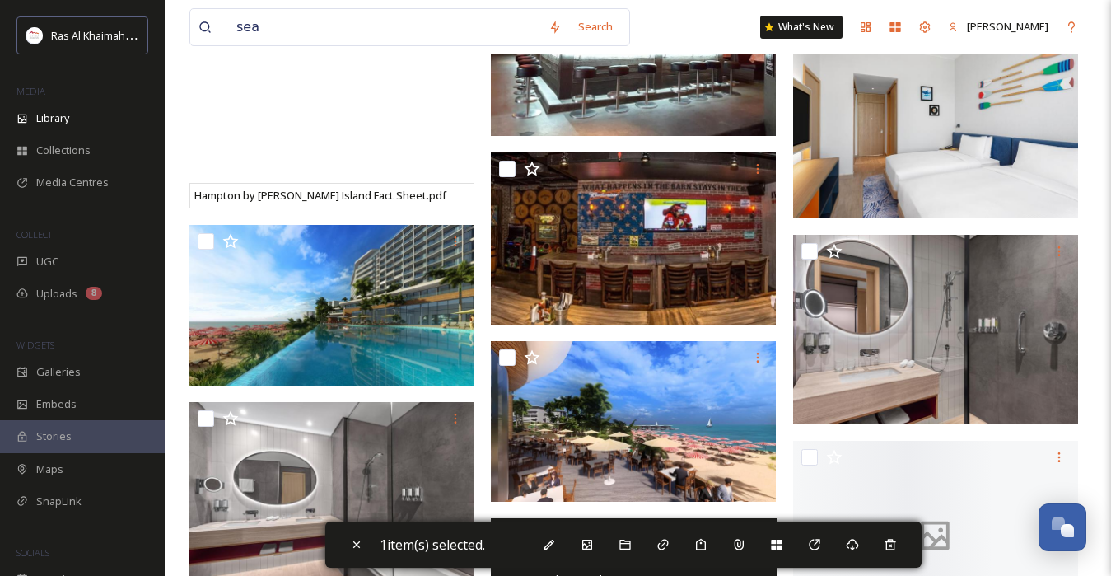
scroll to position [26286, 0]
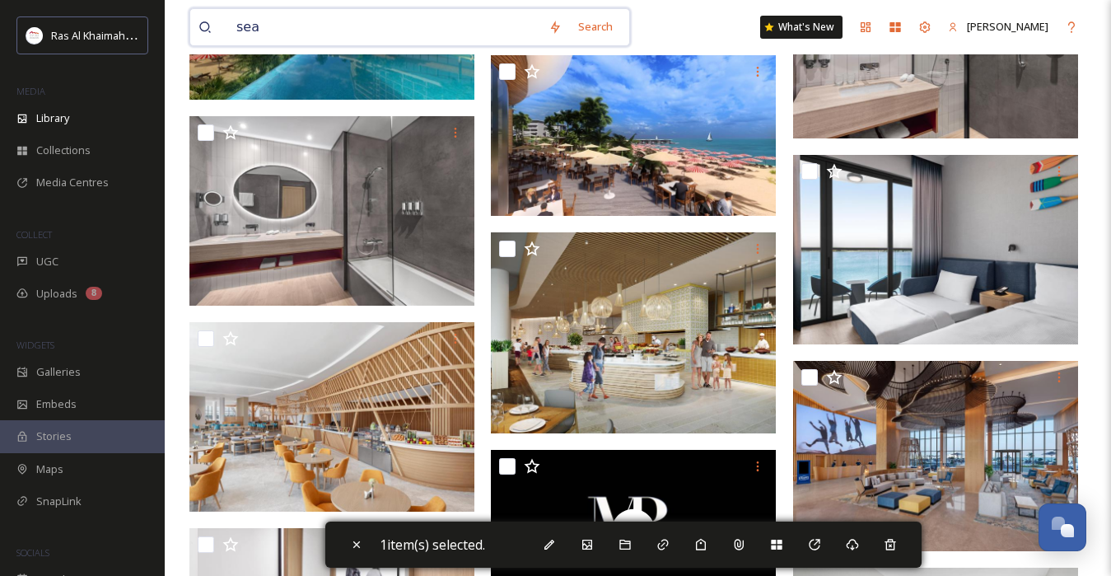
click at [510, 33] on input "sea" at bounding box center [384, 27] width 312 height 36
type input "s"
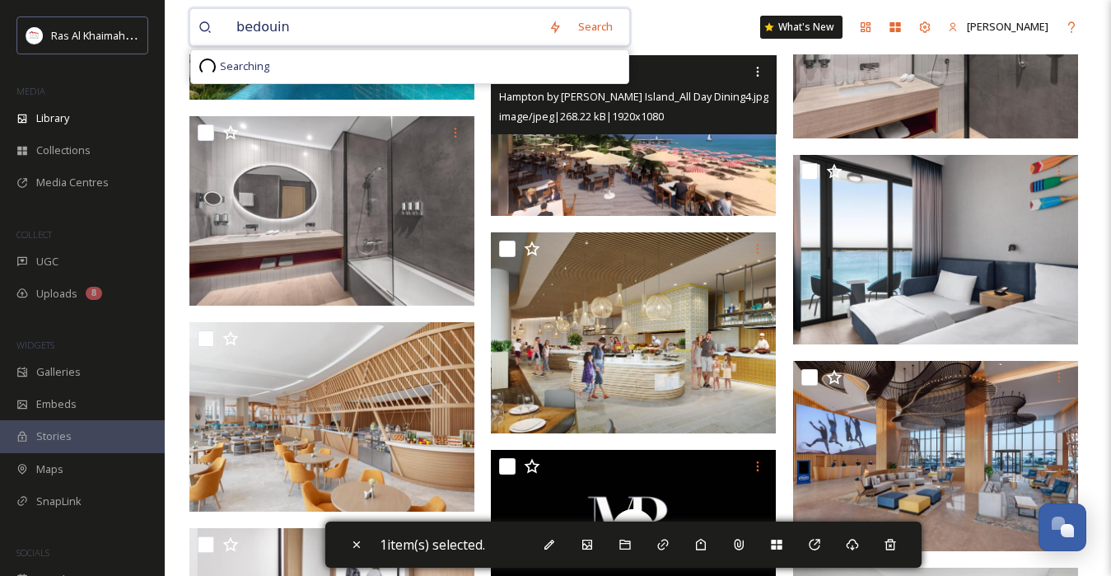
scroll to position [0, 0]
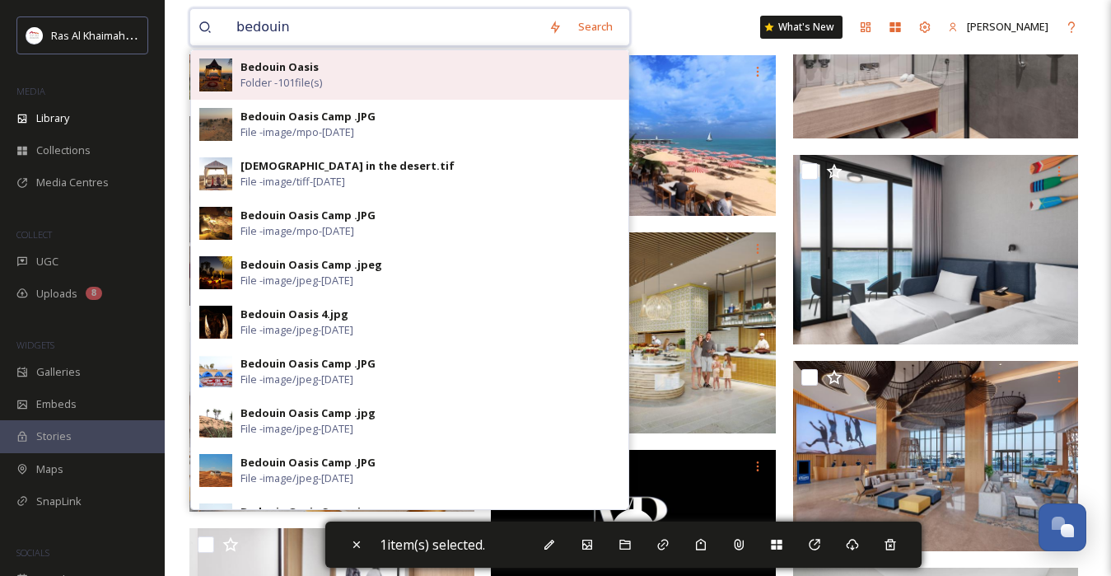
type input "bedouin"
click at [412, 82] on div "Bedouin Oasis Folder - 101 file(s)" at bounding box center [430, 74] width 380 height 31
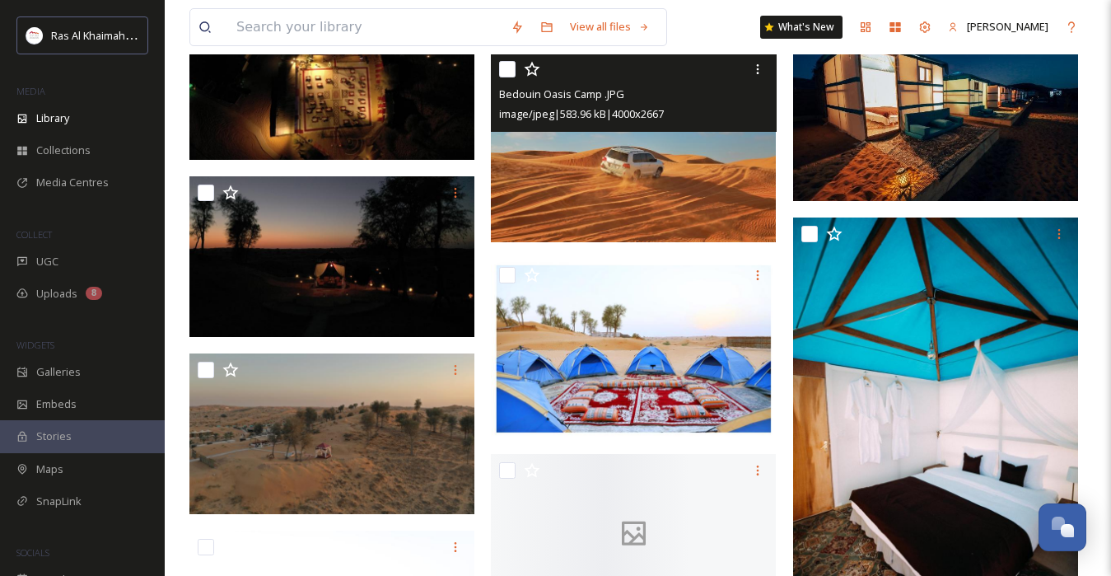
scroll to position [3934, 0]
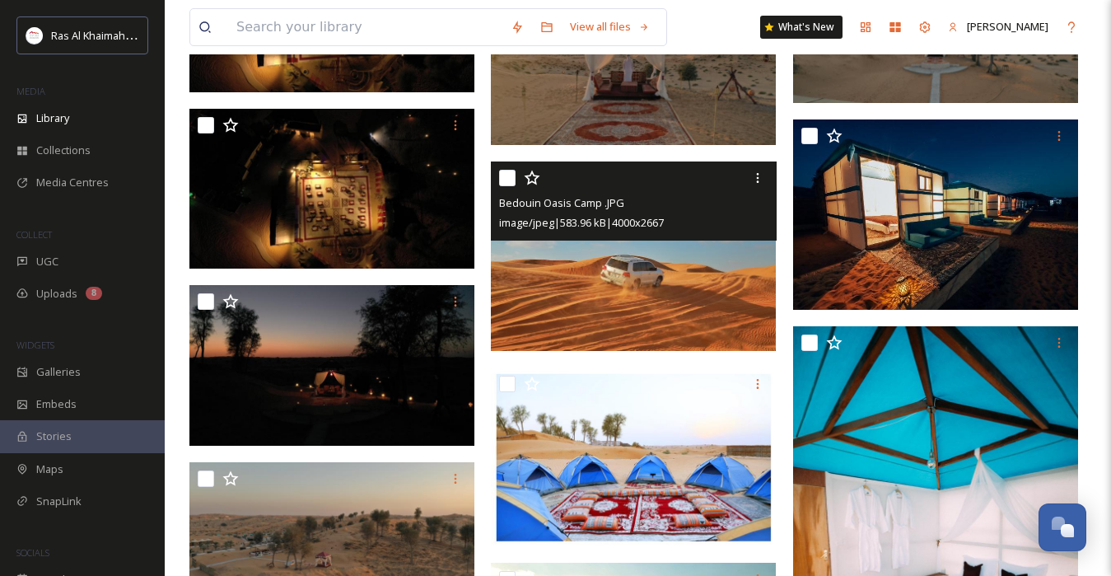
click at [509, 172] on input "checkbox" at bounding box center [507, 178] width 16 height 16
checkbox input "true"
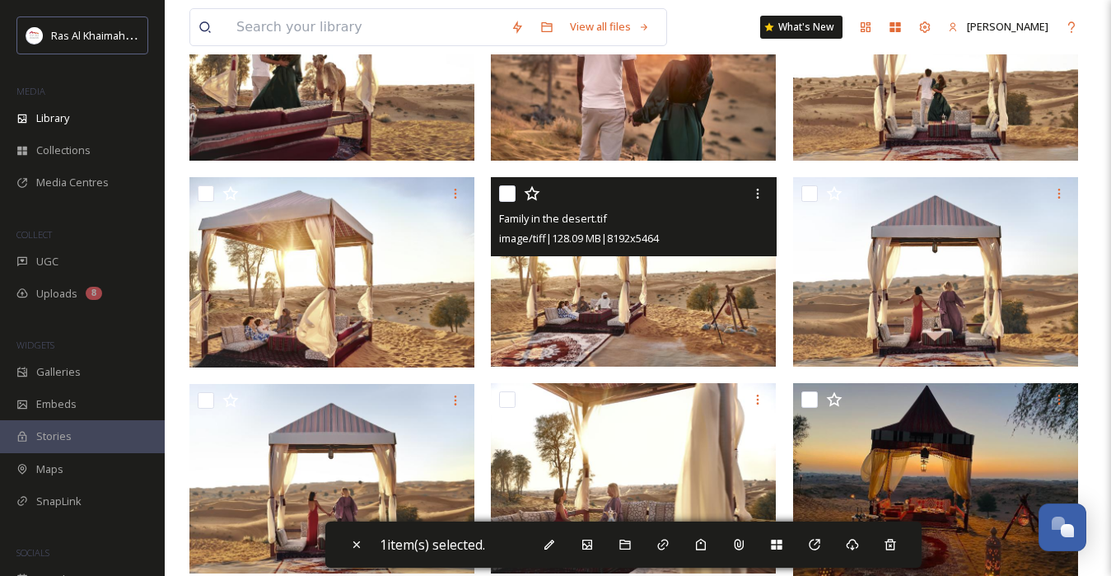
scroll to position [313, 0]
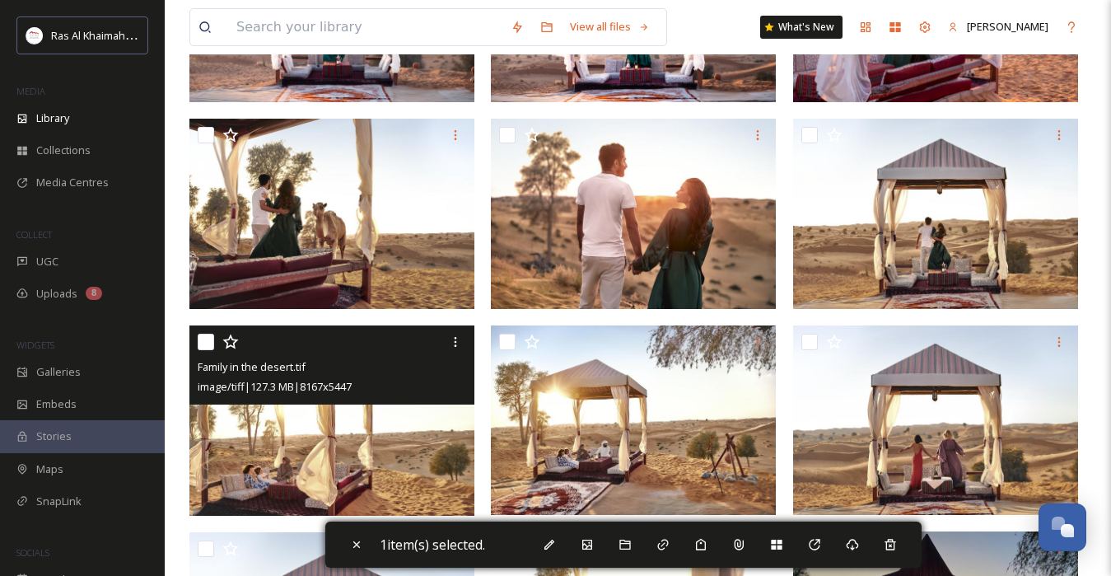
click at [201, 336] on input "checkbox" at bounding box center [206, 342] width 16 height 16
checkbox input "true"
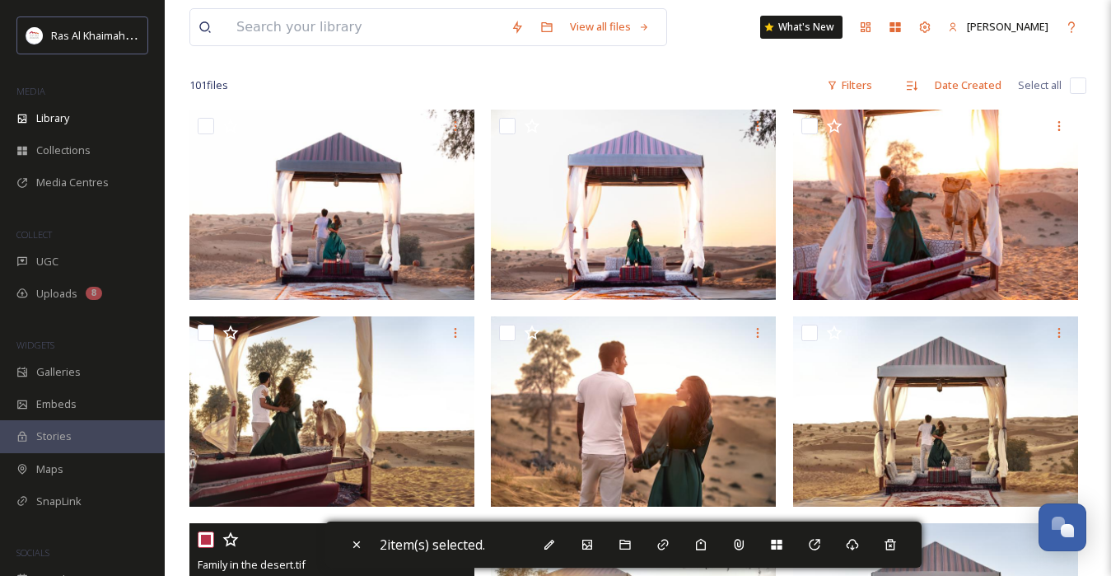
scroll to position [0, 0]
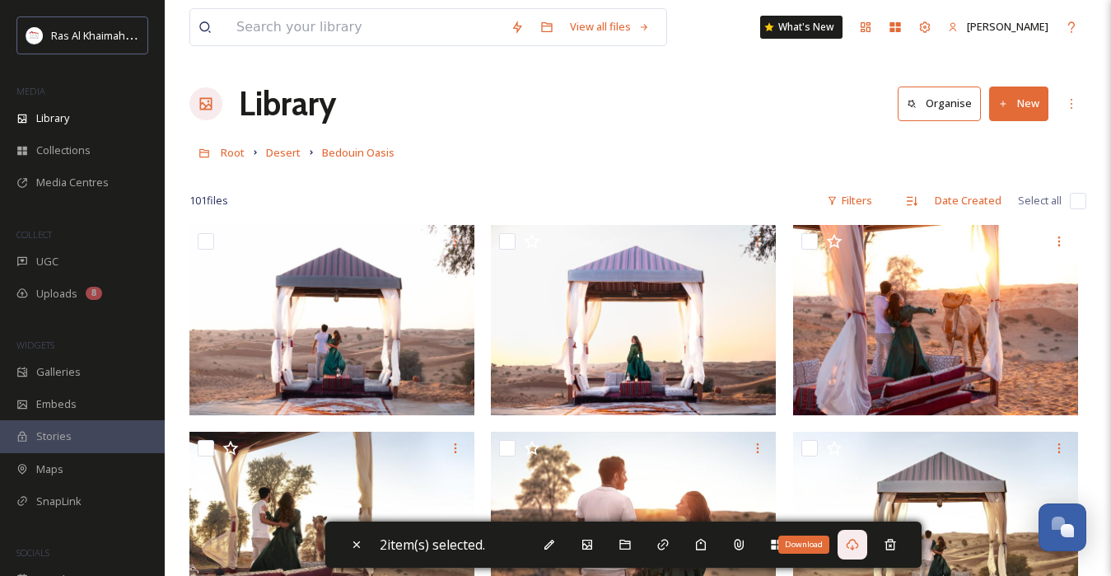
click at [856, 549] on icon at bounding box center [852, 544] width 13 height 13
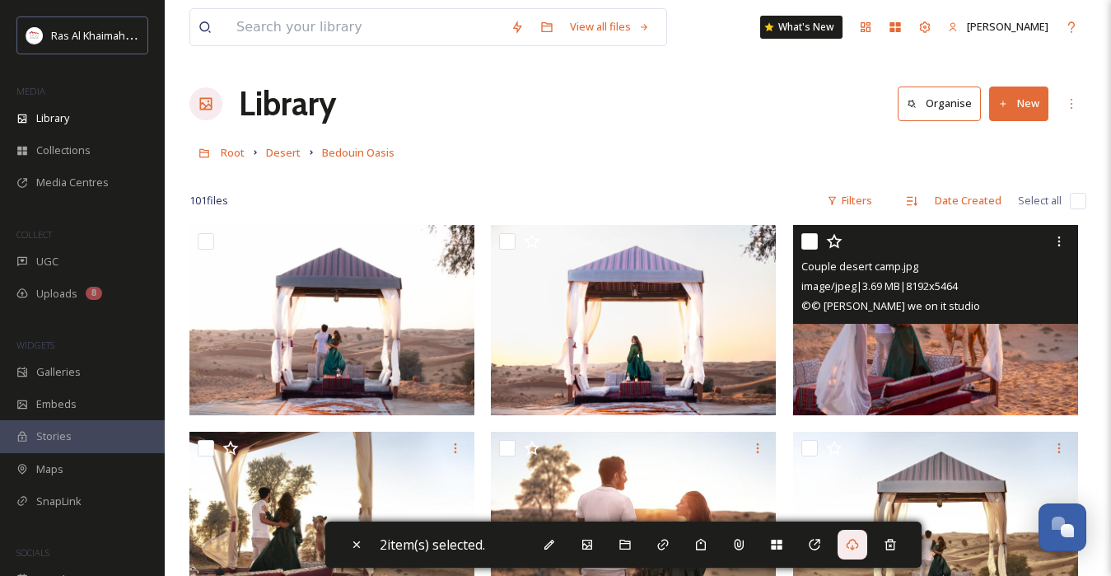
click at [812, 241] on input "checkbox" at bounding box center [809, 241] width 16 height 16
checkbox input "true"
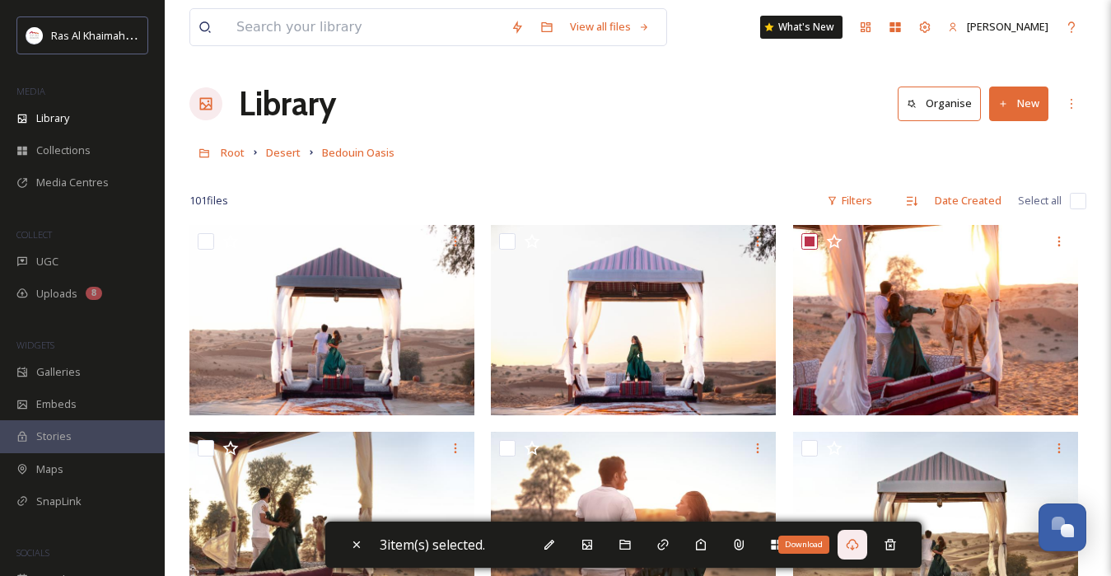
click at [852, 544] on icon at bounding box center [852, 544] width 13 height 13
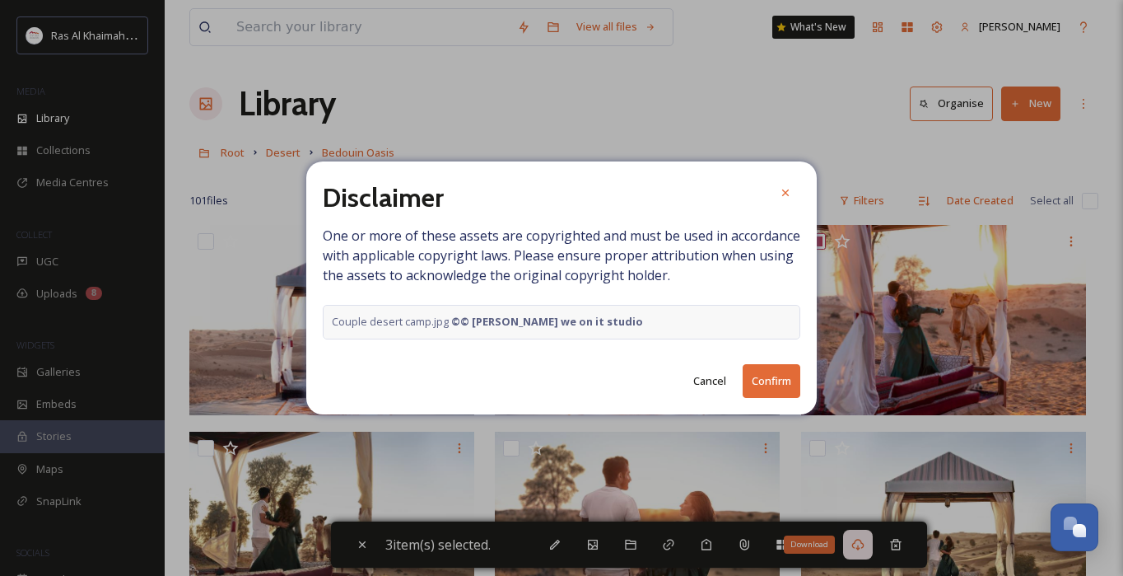
click at [772, 388] on button "Confirm" at bounding box center [772, 381] width 58 height 34
